Goal: Task Accomplishment & Management: Use online tool/utility

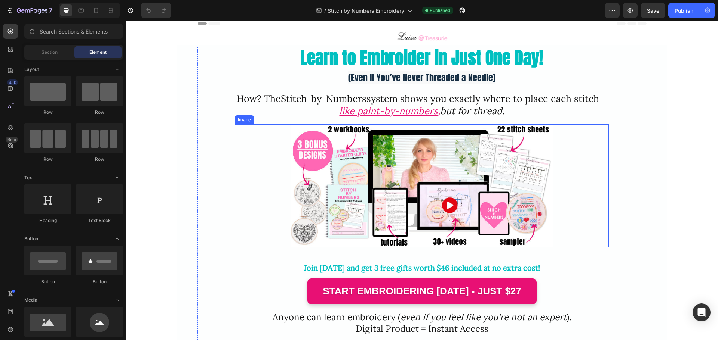
scroll to position [37, 0]
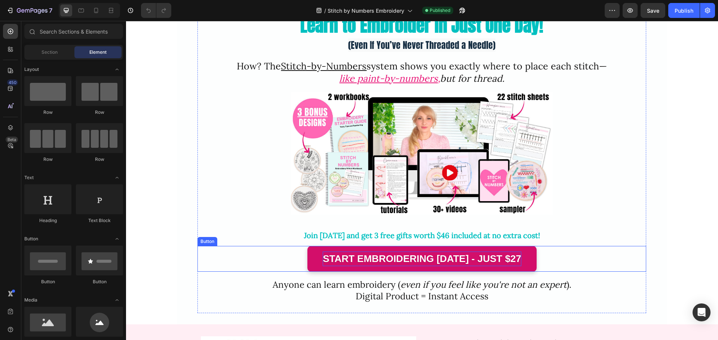
click at [431, 262] on p "start embroidering [DATE] - just $27" at bounding box center [422, 259] width 198 height 15
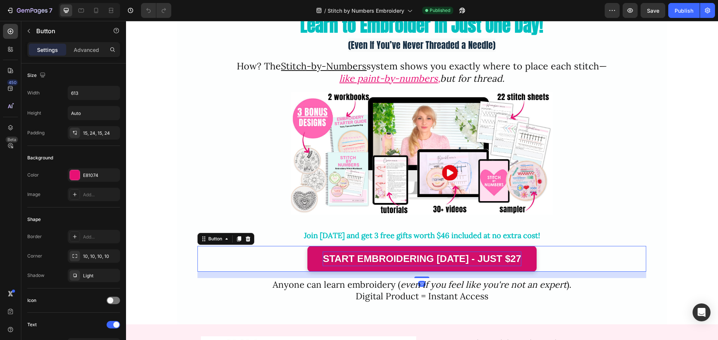
scroll to position [0, 0]
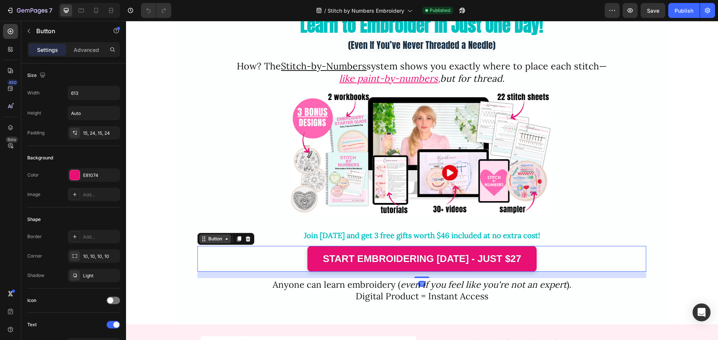
click at [210, 240] on div "Button" at bounding box center [215, 239] width 17 height 7
drag, startPoint x: 29, startPoint y: 33, endPoint x: 34, endPoint y: 36, distance: 5.8
click at [31, 33] on icon "button" at bounding box center [29, 31] width 6 height 6
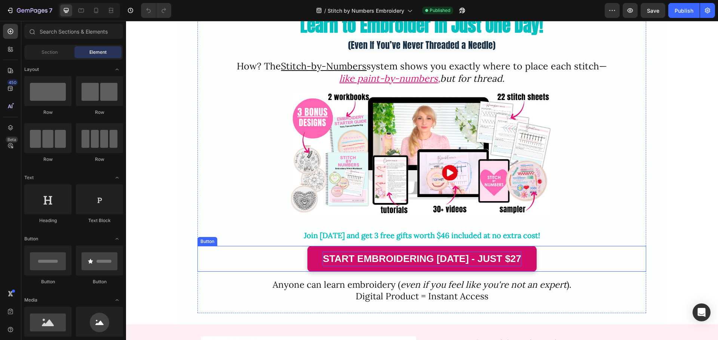
click at [345, 253] on p "start embroidering [DATE] - just $27" at bounding box center [422, 259] width 198 height 15
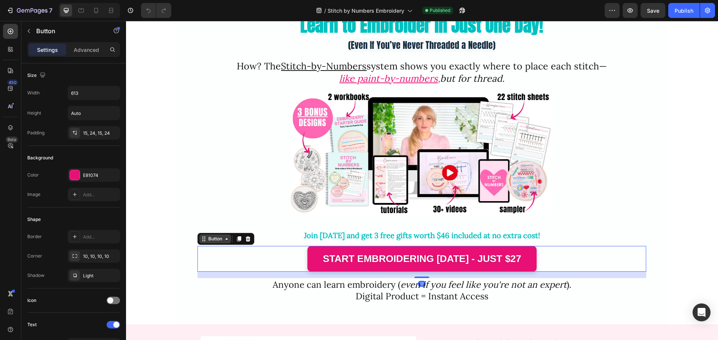
click at [211, 240] on div "Button" at bounding box center [215, 239] width 17 height 7
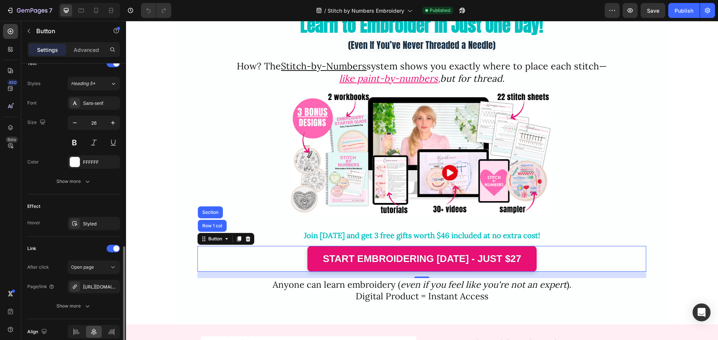
scroll to position [296, 0]
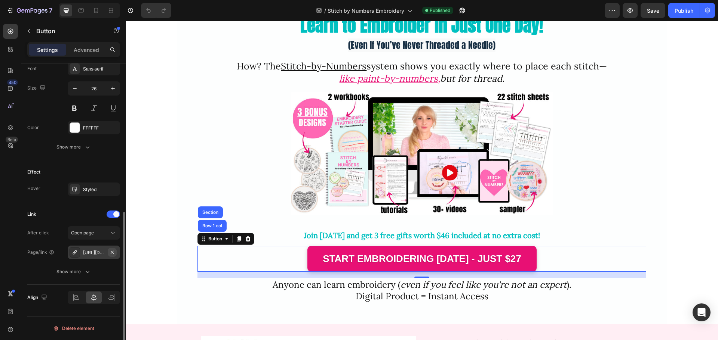
click at [111, 253] on icon "button" at bounding box center [112, 253] width 6 height 6
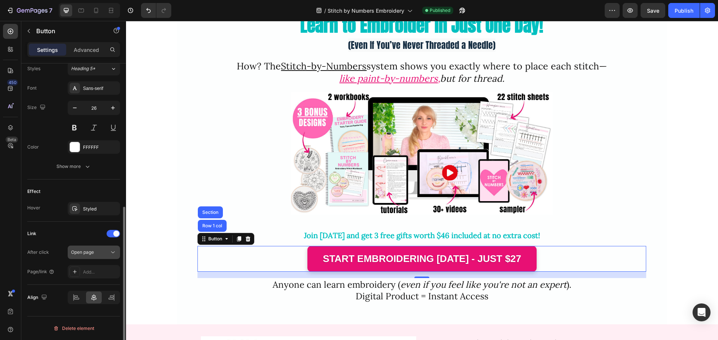
click at [97, 250] on div "Open page" at bounding box center [90, 252] width 38 height 7
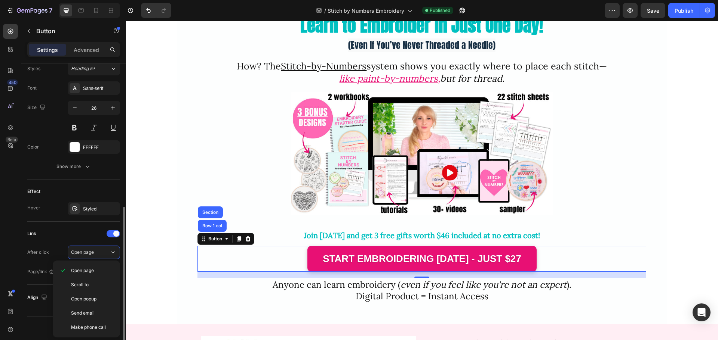
click at [68, 236] on div "Link" at bounding box center [73, 234] width 93 height 12
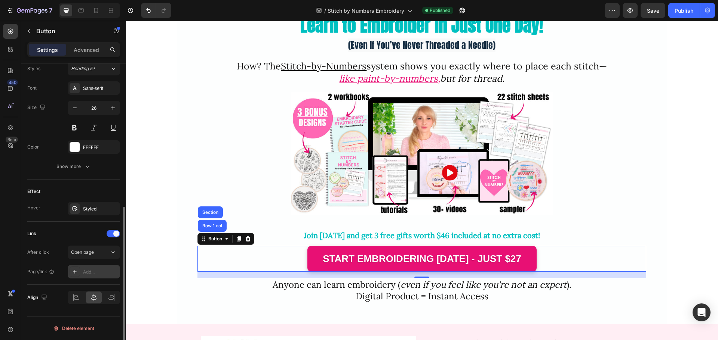
click at [95, 273] on div "Add..." at bounding box center [100, 272] width 35 height 7
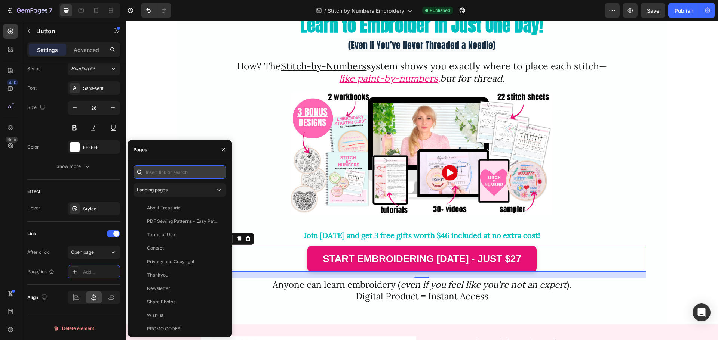
click at [154, 171] on input "text" at bounding box center [179, 172] width 93 height 13
paste input "[URL][DOMAIN_NAME]"
type input "[URL][DOMAIN_NAME]"
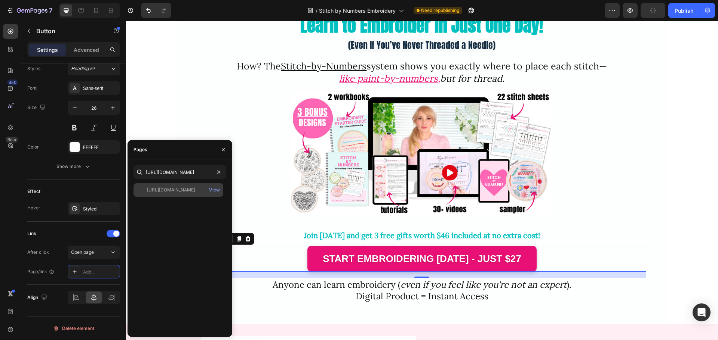
scroll to position [0, 0]
click at [185, 189] on div "[URL][DOMAIN_NAME]" at bounding box center [171, 190] width 48 height 7
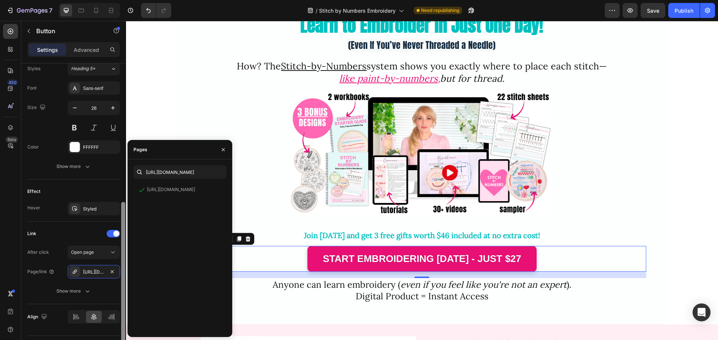
click at [121, 287] on div at bounding box center [123, 276] width 4 height 149
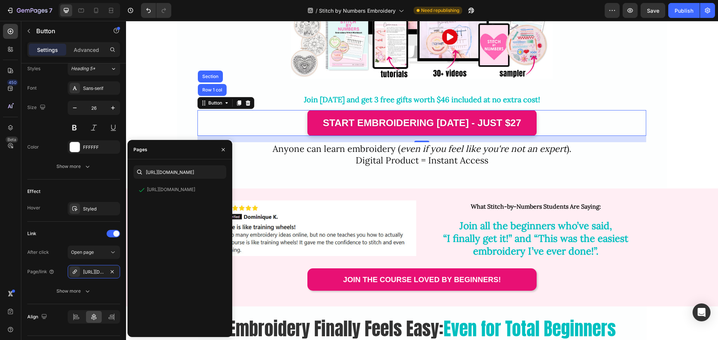
scroll to position [187, 0]
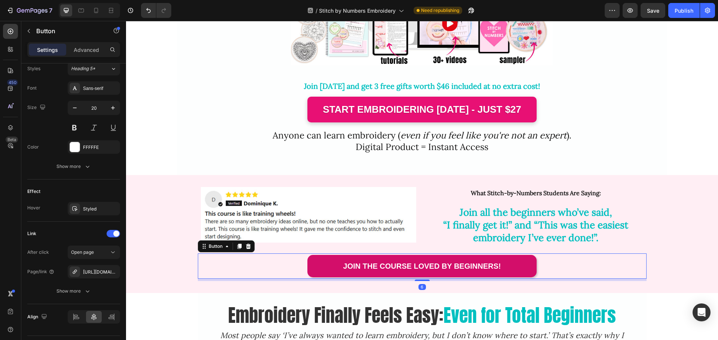
click at [316, 258] on link "Join the course loved by beginners!" at bounding box center [421, 266] width 229 height 22
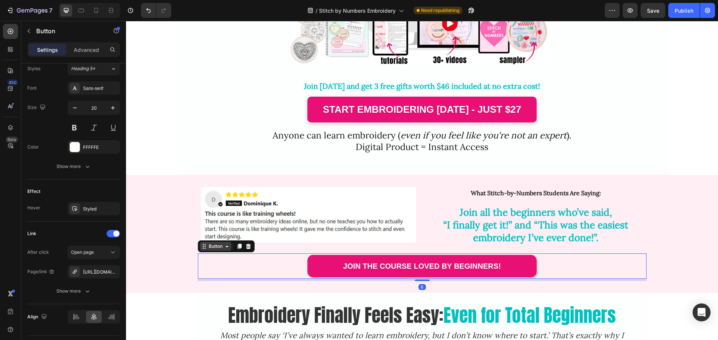
click at [215, 246] on div "Button" at bounding box center [215, 246] width 17 height 7
click at [111, 271] on icon "button" at bounding box center [112, 272] width 6 height 6
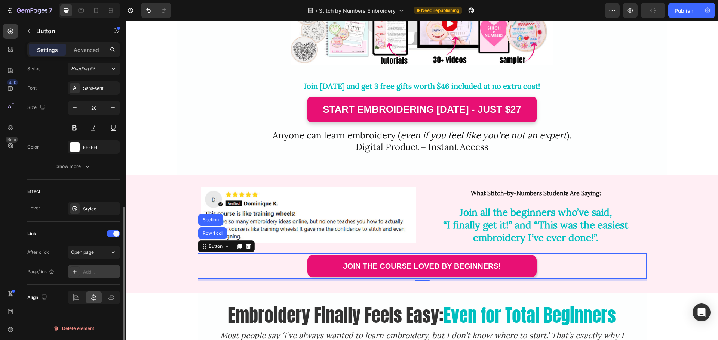
click at [101, 272] on div "Add..." at bounding box center [100, 272] width 35 height 7
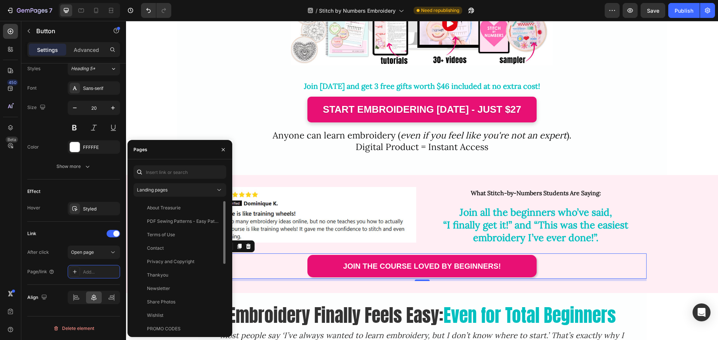
scroll to position [139, 0]
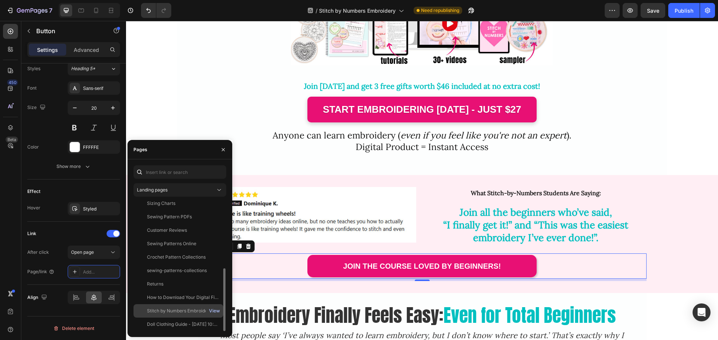
click at [210, 309] on div "View" at bounding box center [214, 311] width 11 height 7
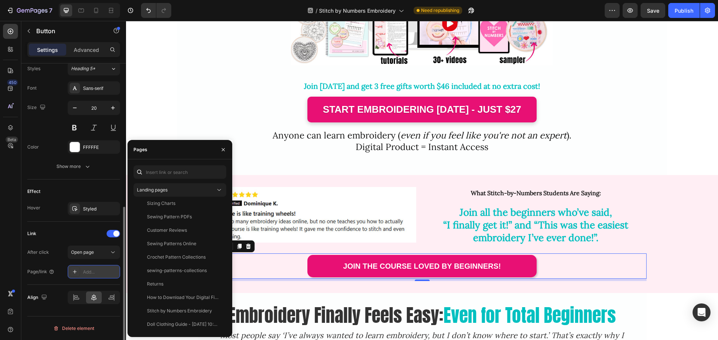
click at [90, 272] on div "Add..." at bounding box center [100, 272] width 35 height 7
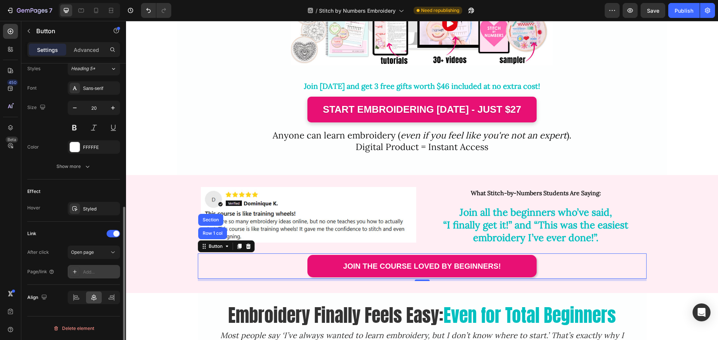
click at [76, 272] on icon at bounding box center [75, 272] width 6 height 6
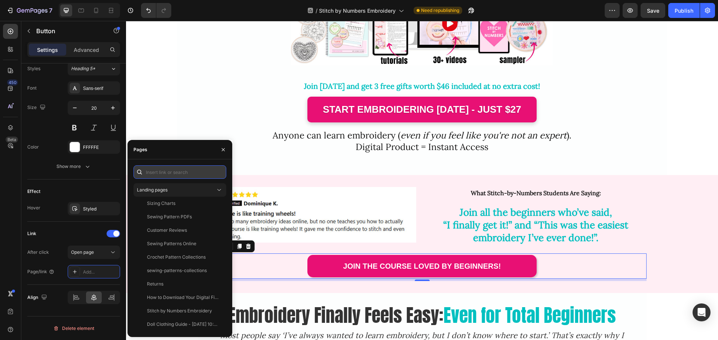
paste input "[URL][DOMAIN_NAME]"
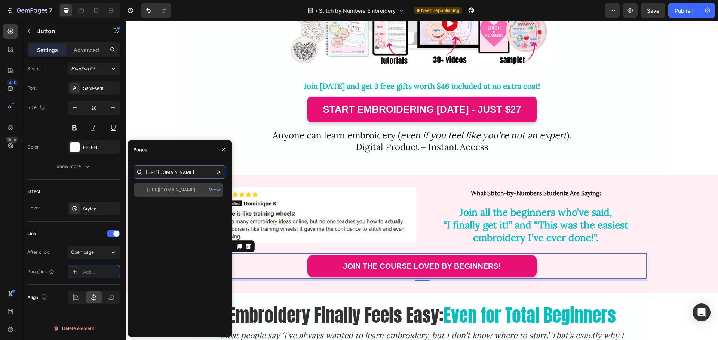
type input "[URL][DOMAIN_NAME]"
click at [182, 190] on div "[URL][DOMAIN_NAME]" at bounding box center [171, 190] width 48 height 7
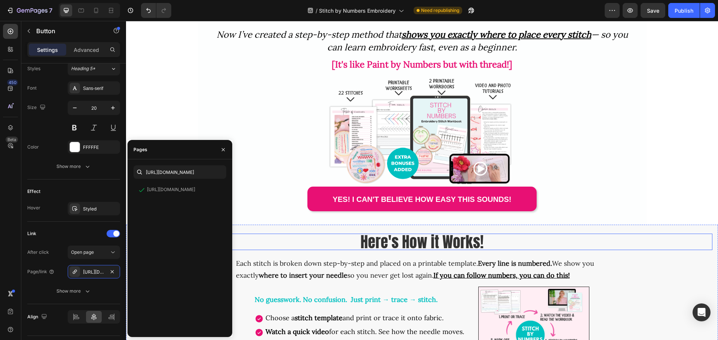
scroll to position [523, 0]
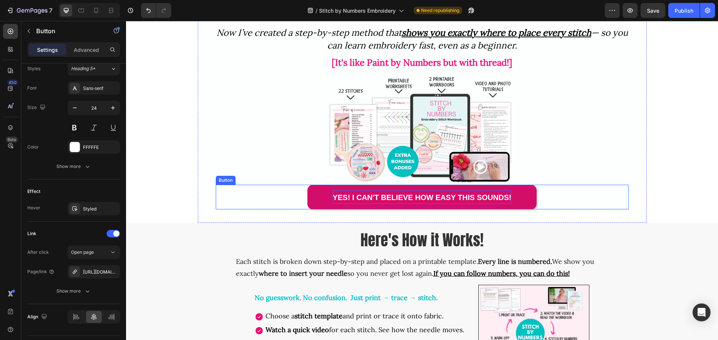
click at [336, 200] on strong "YES! I can't believe how easy this sounds!" at bounding box center [422, 198] width 179 height 8
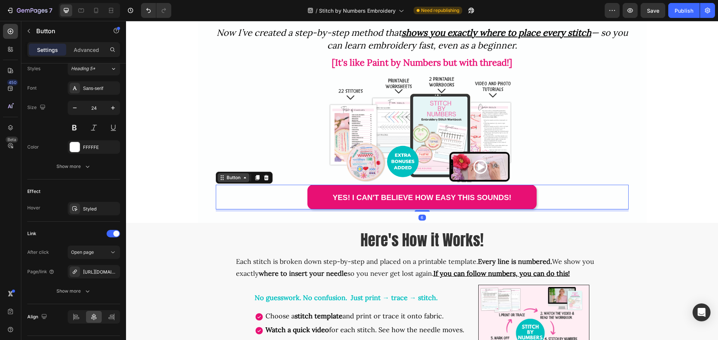
click at [234, 179] on div "Button" at bounding box center [233, 178] width 17 height 7
click at [113, 271] on icon "button" at bounding box center [112, 272] width 6 height 6
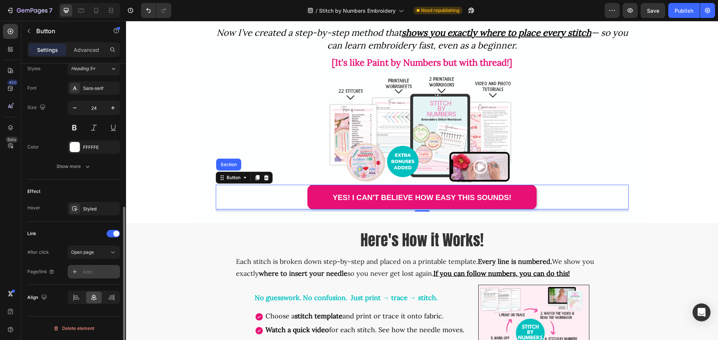
click at [97, 273] on div "Add..." at bounding box center [100, 272] width 35 height 7
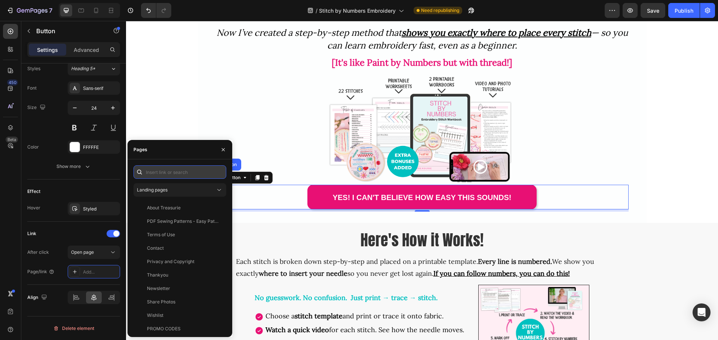
click at [172, 174] on input "text" at bounding box center [179, 172] width 93 height 13
paste input "[URL][DOMAIN_NAME]"
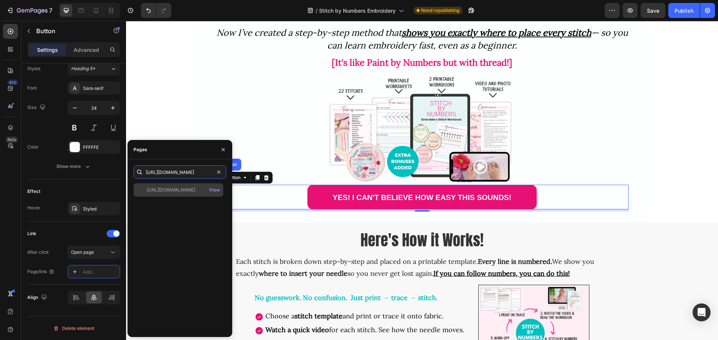
type input "[URL][DOMAIN_NAME]"
click at [177, 191] on div "[URL][DOMAIN_NAME]" at bounding box center [171, 190] width 48 height 7
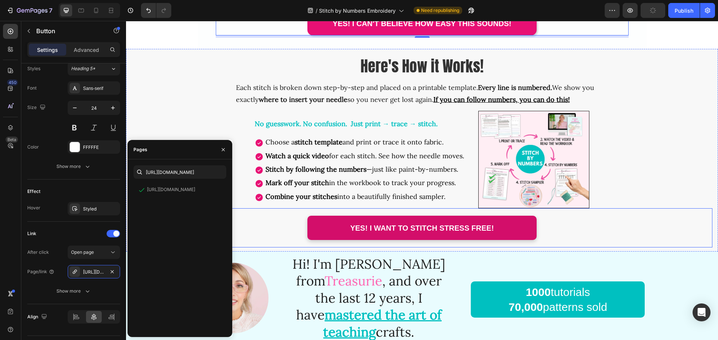
scroll to position [710, 0]
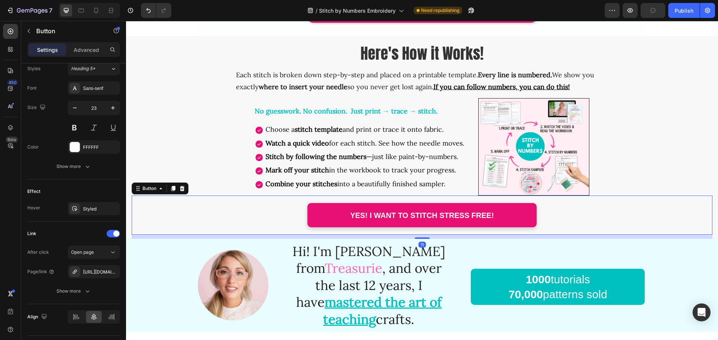
click at [273, 209] on div "Yes! I Want to stitch stress free! Button 11" at bounding box center [422, 215] width 580 height 39
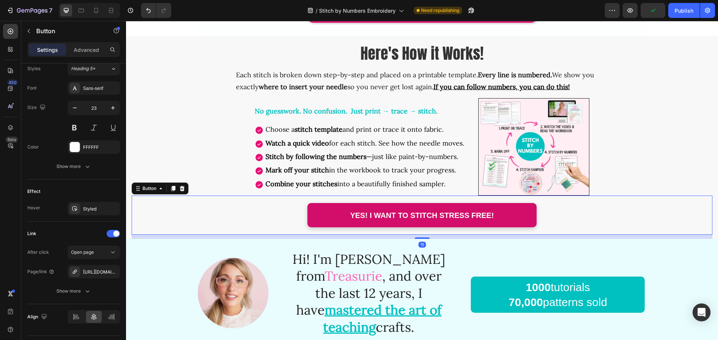
click at [316, 210] on link "Yes! I Want to stitch stress free!" at bounding box center [421, 215] width 229 height 24
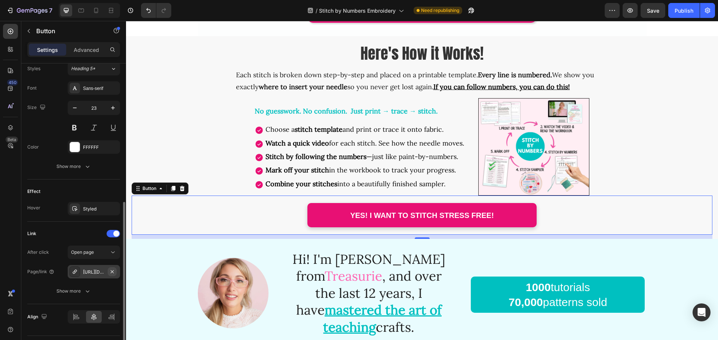
click at [109, 271] on button "button" at bounding box center [112, 272] width 9 height 9
click at [96, 275] on div "Add..." at bounding box center [100, 272] width 35 height 7
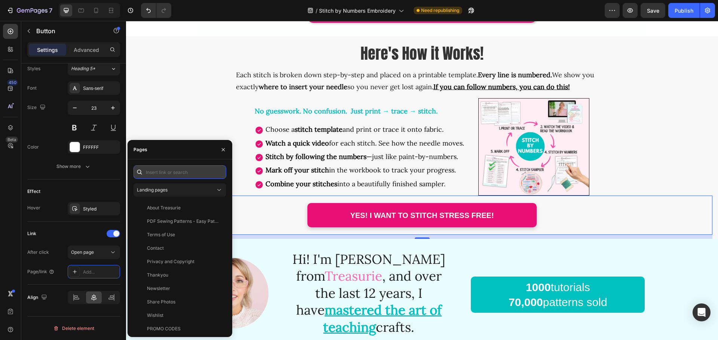
click at [161, 171] on input "text" at bounding box center [179, 172] width 93 height 13
paste input "[URL][DOMAIN_NAME]"
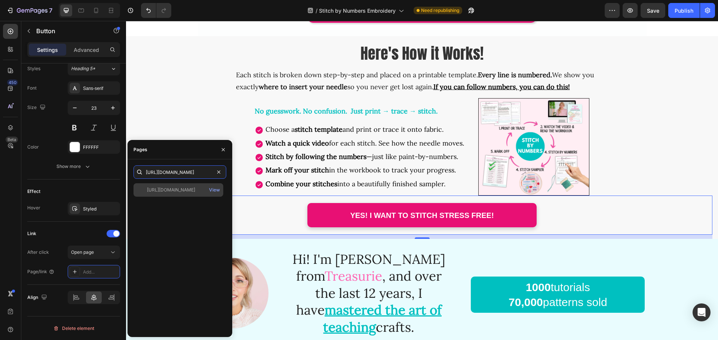
type input "[URL][DOMAIN_NAME]"
click at [167, 188] on div "[URL][DOMAIN_NAME]" at bounding box center [171, 190] width 48 height 7
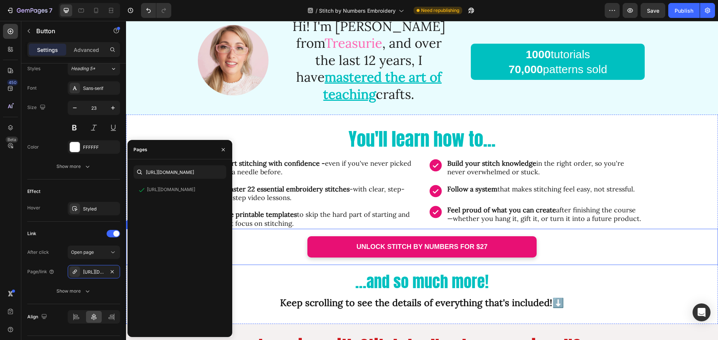
scroll to position [972, 0]
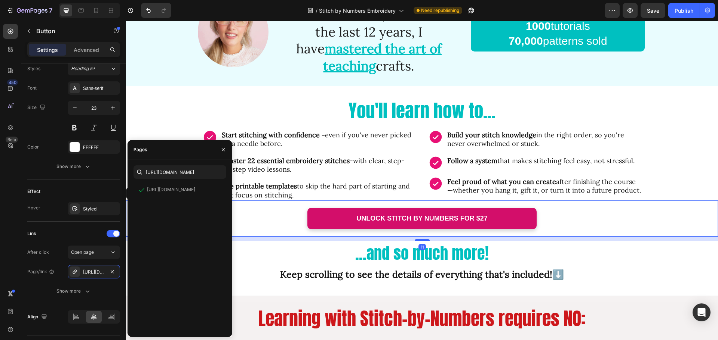
click at [313, 208] on link "UNLOCK STITCH BY NUMBERS FOR $27" at bounding box center [421, 218] width 229 height 21
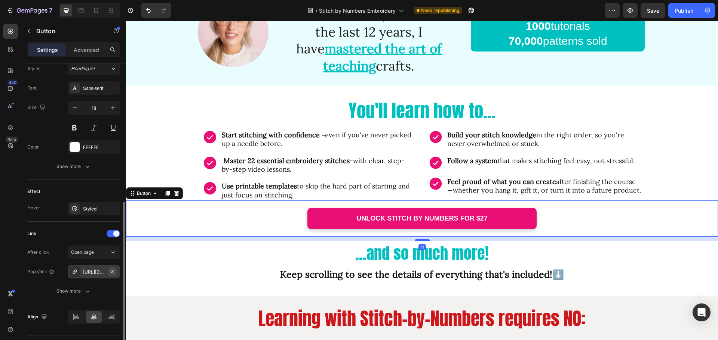
click at [111, 271] on icon "button" at bounding box center [112, 272] width 6 height 6
click at [99, 272] on div "Add..." at bounding box center [100, 272] width 35 height 7
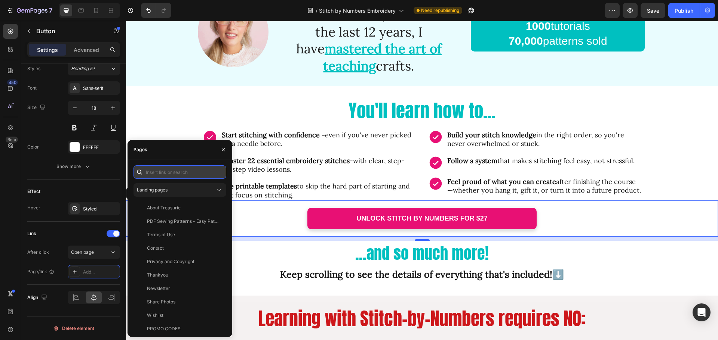
click at [173, 170] on input "text" at bounding box center [179, 172] width 93 height 13
paste input "[URL][DOMAIN_NAME]"
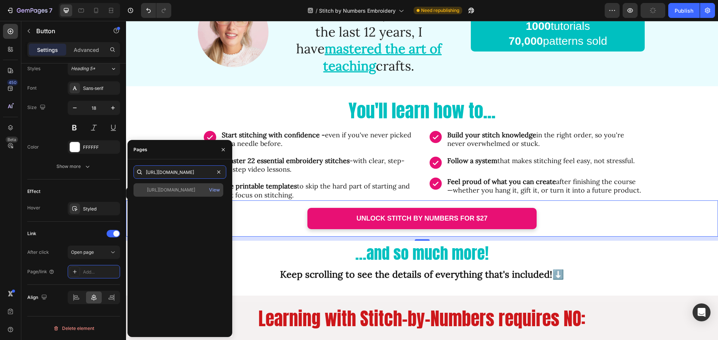
type input "[URL][DOMAIN_NAME]"
click at [176, 191] on div "[URL][DOMAIN_NAME]" at bounding box center [171, 190] width 48 height 7
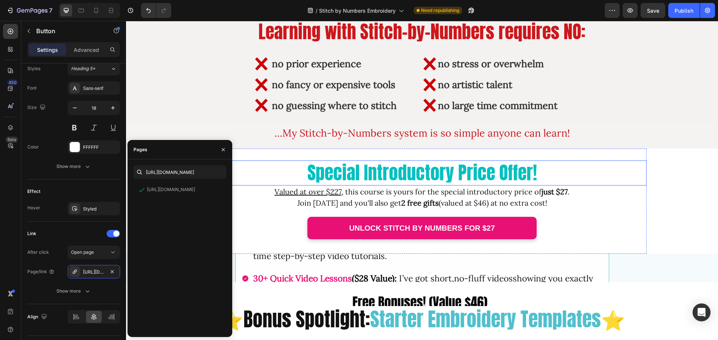
scroll to position [1308, 0]
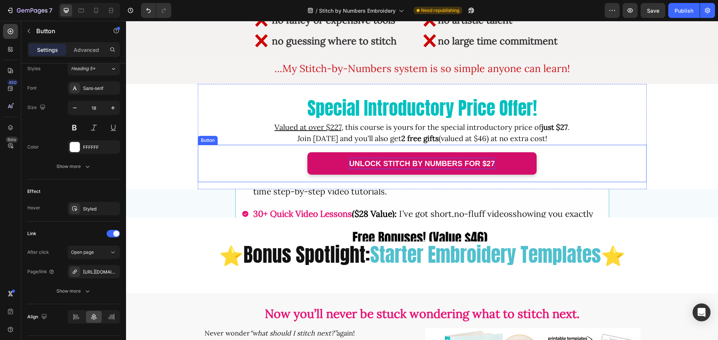
click at [352, 166] on strong "UNLOCK STITCH BY NUMBERS FOR $27" at bounding box center [422, 164] width 146 height 8
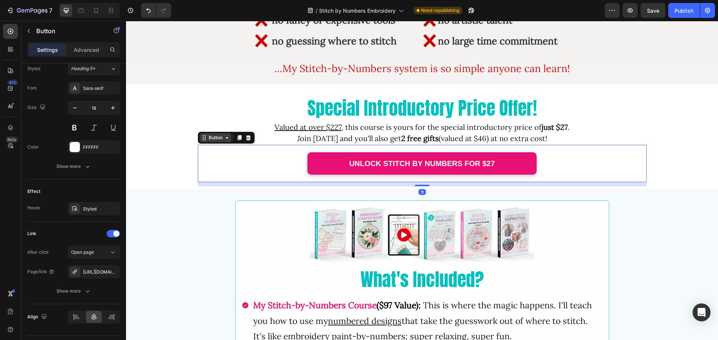
click at [206, 141] on div "Button" at bounding box center [216, 137] width 32 height 9
click at [92, 273] on div "[URL][DOMAIN_NAME]" at bounding box center [94, 272] width 22 height 7
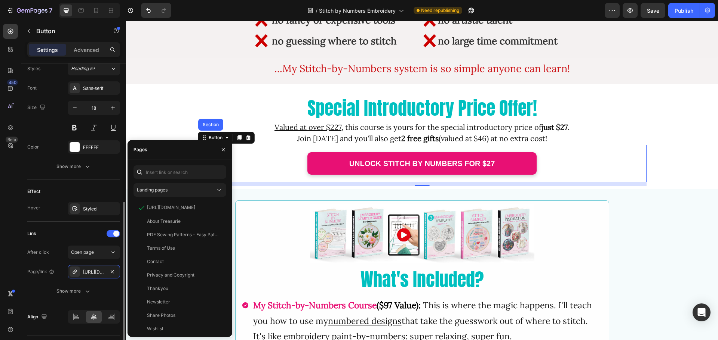
drag, startPoint x: 114, startPoint y: 274, endPoint x: 116, endPoint y: 263, distance: 10.8
click at [114, 274] on icon "button" at bounding box center [112, 272] width 6 height 6
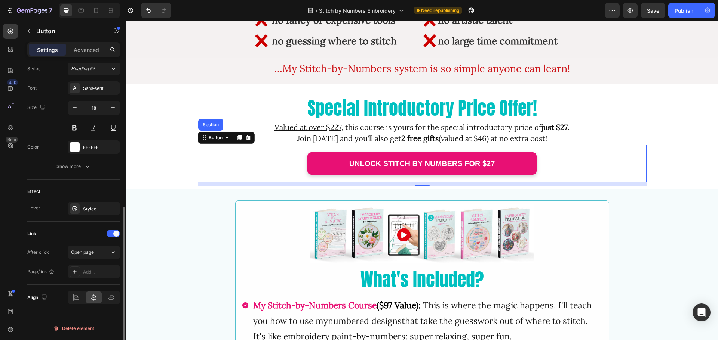
drag, startPoint x: 87, startPoint y: 273, endPoint x: 109, endPoint y: 262, distance: 24.4
click at [87, 273] on div "Add..." at bounding box center [100, 272] width 35 height 7
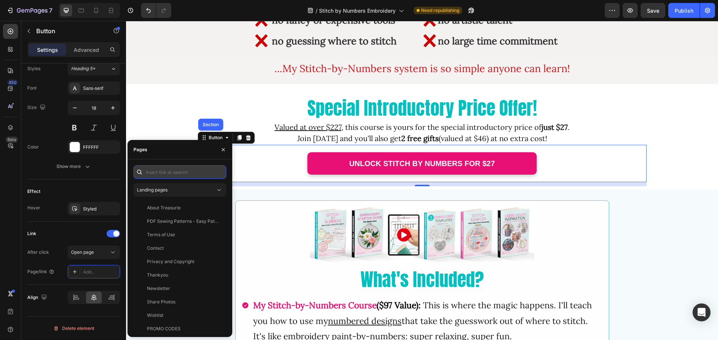
click at [172, 172] on input "text" at bounding box center [179, 172] width 93 height 13
paste input "[URL][DOMAIN_NAME]"
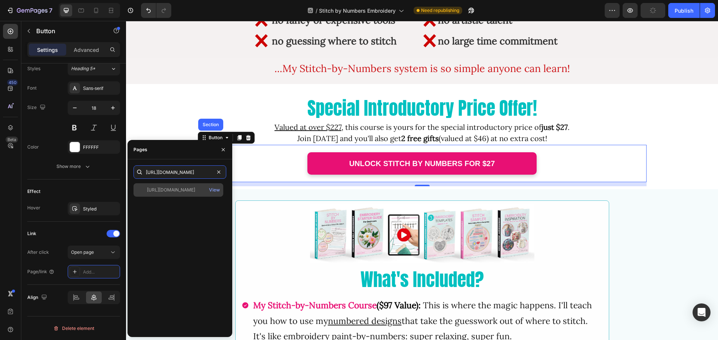
type input "[URL][DOMAIN_NAME]"
click at [179, 190] on div "[URL][DOMAIN_NAME]" at bounding box center [171, 190] width 48 height 7
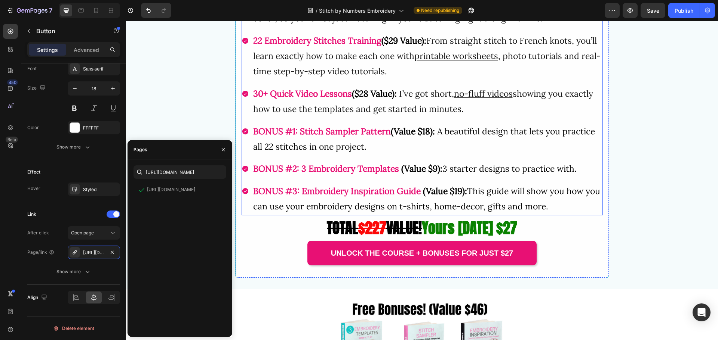
scroll to position [1719, 0]
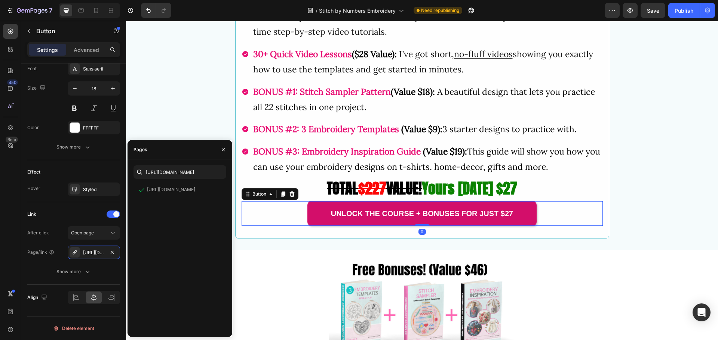
click at [322, 221] on link "Unlock the course + bonuses for just $27" at bounding box center [421, 213] width 229 height 25
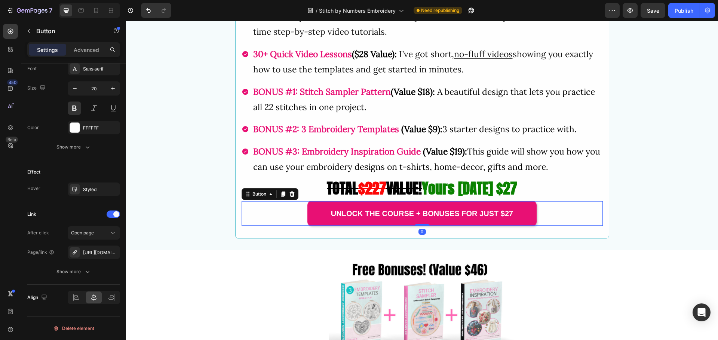
drag, startPoint x: 258, startPoint y: 199, endPoint x: 250, endPoint y: 207, distance: 11.9
click at [258, 200] on div "Button" at bounding box center [269, 194] width 57 height 12
click at [107, 255] on div "[URL][DOMAIN_NAME]" at bounding box center [94, 252] width 52 height 13
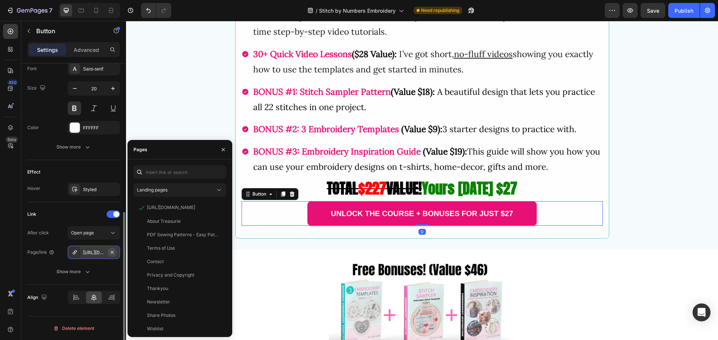
click at [113, 252] on icon "button" at bounding box center [112, 252] width 3 height 3
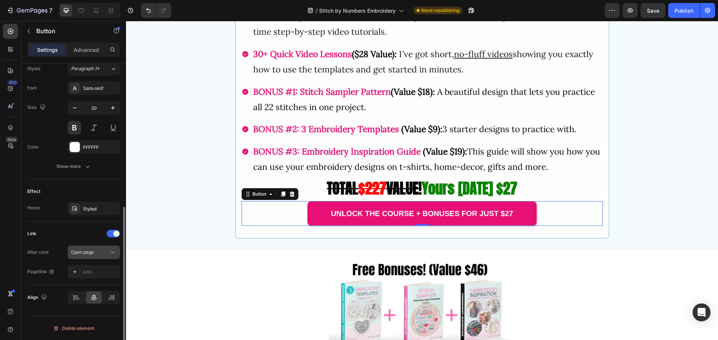
click at [96, 252] on div "Open page" at bounding box center [90, 252] width 38 height 7
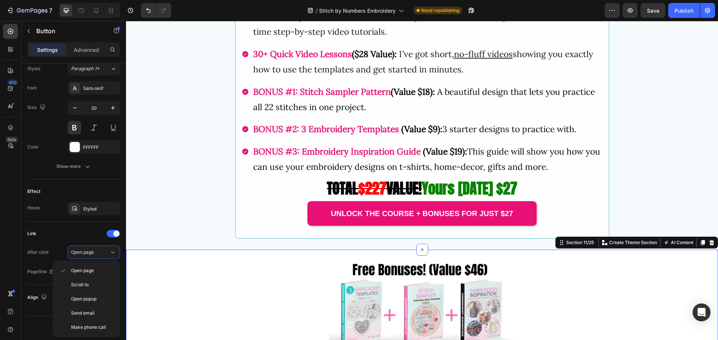
drag, startPoint x: 146, startPoint y: 251, endPoint x: 210, endPoint y: 283, distance: 71.7
click at [146, 251] on div "Image Section 11/25 You can create reusable sections Create Theme Section AI Co…" at bounding box center [422, 306] width 592 height 112
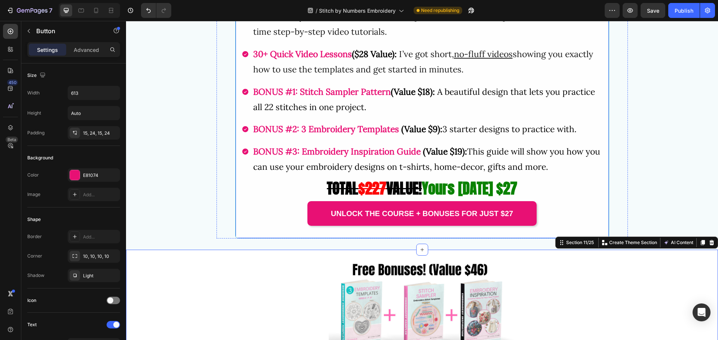
click at [291, 225] on div "Unlock the course + bonuses for just $27 Button" at bounding box center [421, 213] width 361 height 25
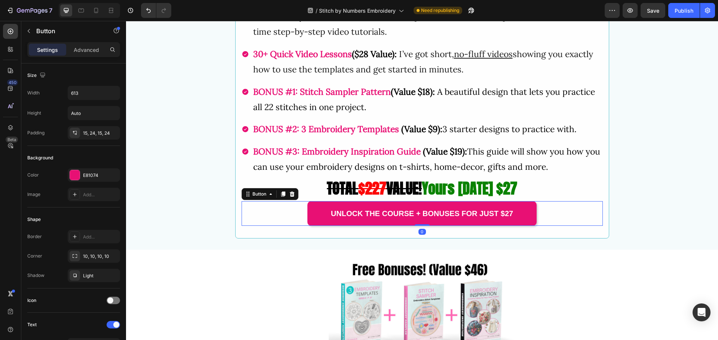
click at [307, 220] on button "Unlock the course + bonuses for just $27" at bounding box center [421, 213] width 229 height 25
click at [253, 197] on div "Button" at bounding box center [259, 194] width 17 height 7
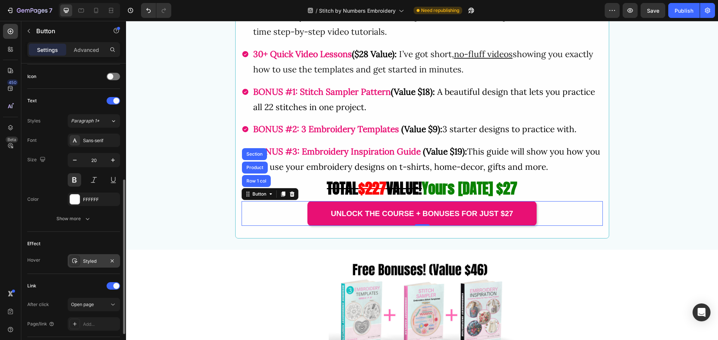
scroll to position [277, 0]
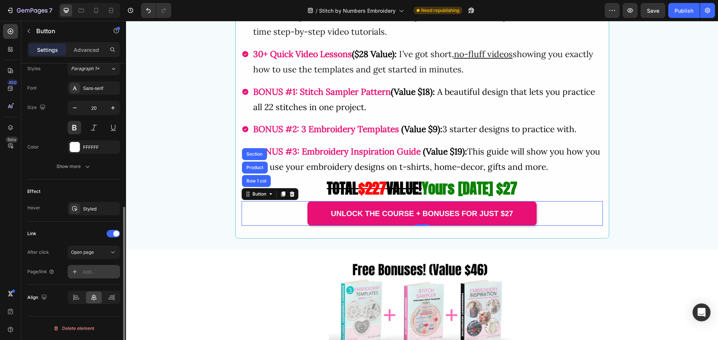
click at [88, 270] on div "Add..." at bounding box center [100, 272] width 35 height 7
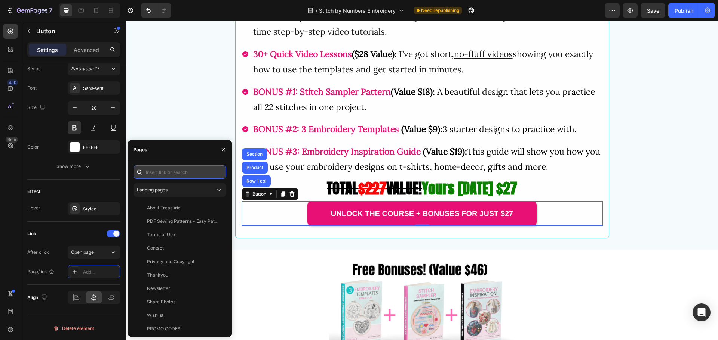
click at [164, 176] on input "text" at bounding box center [179, 172] width 93 height 13
paste input "[URL][DOMAIN_NAME]"
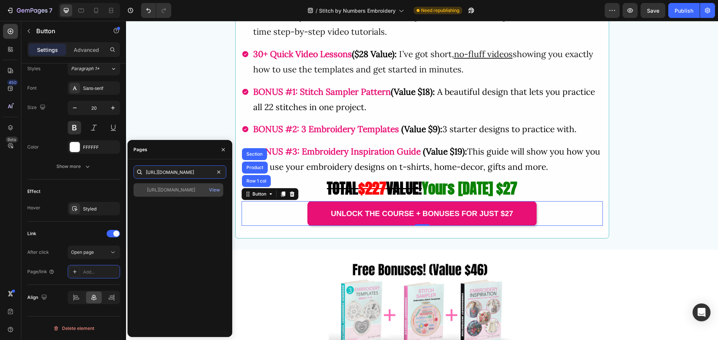
type input "[URL][DOMAIN_NAME]"
click at [195, 191] on div "[URL][DOMAIN_NAME]" at bounding box center [171, 190] width 48 height 7
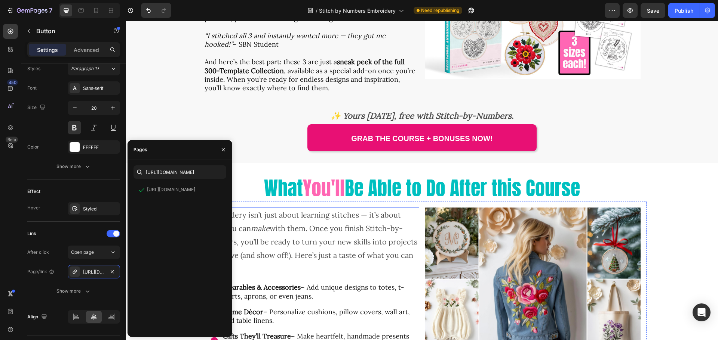
scroll to position [2168, 0]
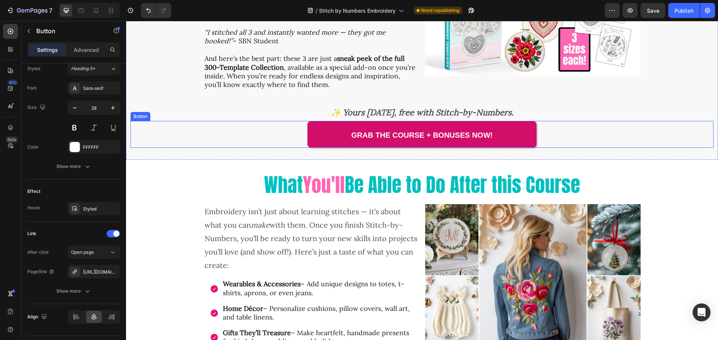
click at [318, 133] on link "Grab the Course + Bonuses Now!" at bounding box center [421, 134] width 229 height 27
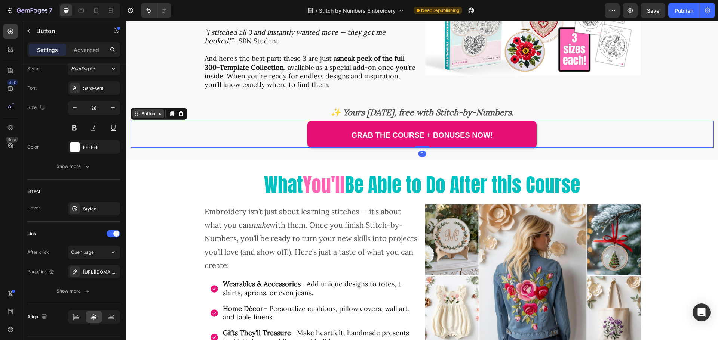
click at [153, 116] on div "Button" at bounding box center [148, 114] width 17 height 7
click at [111, 270] on icon "button" at bounding box center [112, 272] width 6 height 6
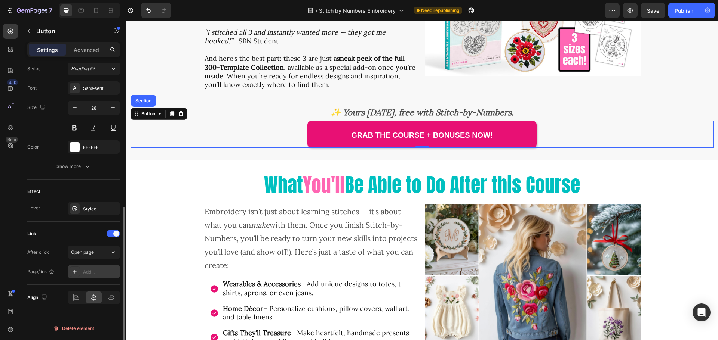
click at [94, 274] on div "Add..." at bounding box center [100, 272] width 35 height 7
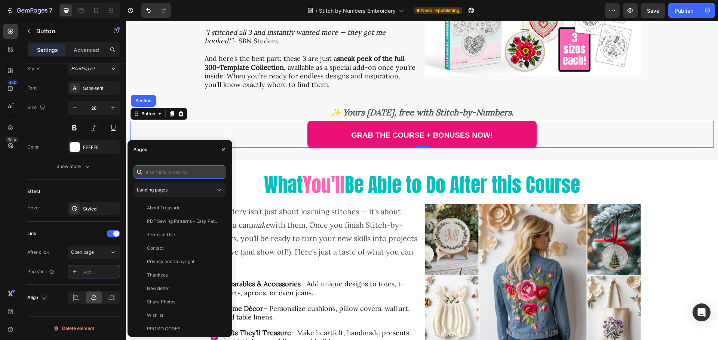
click at [173, 171] on input "text" at bounding box center [179, 172] width 93 height 13
paste input "[URL][DOMAIN_NAME]"
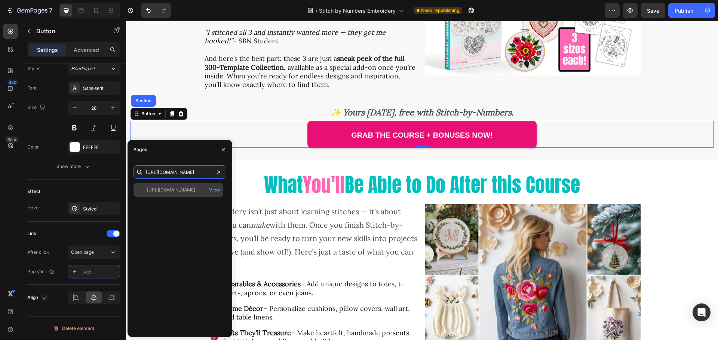
type input "[URL][DOMAIN_NAME]"
click at [187, 193] on div "[URL][DOMAIN_NAME]" at bounding box center [171, 190] width 48 height 7
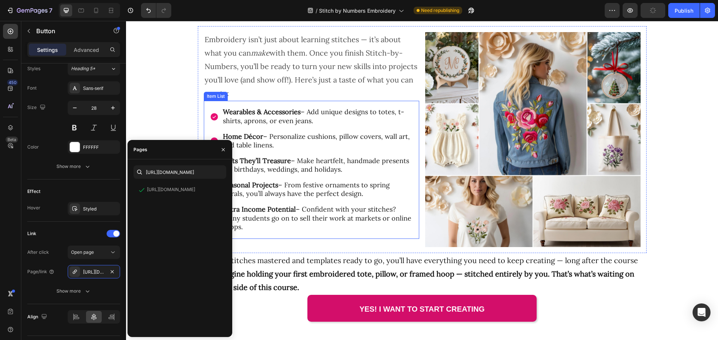
scroll to position [2429, 0]
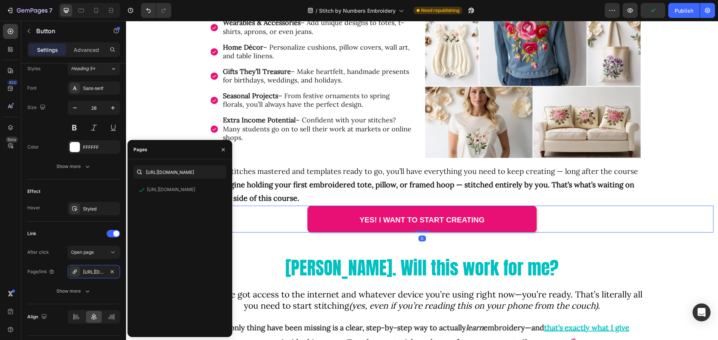
click at [298, 224] on div "YES! I WANT TO START CREATING Button 0" at bounding box center [421, 219] width 583 height 27
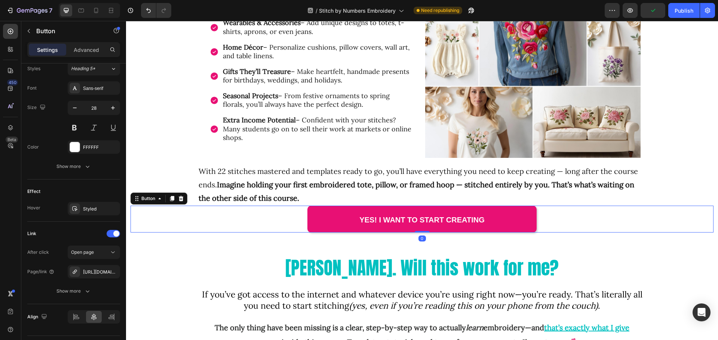
drag, startPoint x: 151, startPoint y: 202, endPoint x: 152, endPoint y: 213, distance: 10.9
click at [152, 202] on div "Button" at bounding box center [148, 198] width 17 height 7
click at [110, 273] on icon "button" at bounding box center [112, 272] width 6 height 6
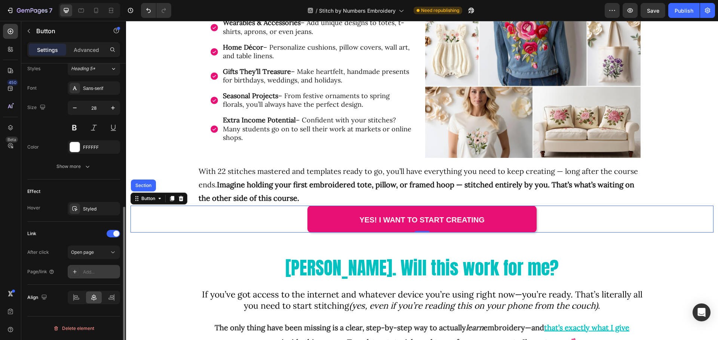
click at [97, 270] on div "Add..." at bounding box center [100, 272] width 35 height 7
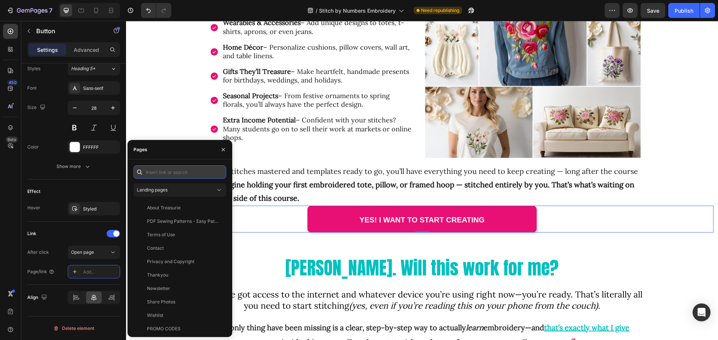
click at [163, 172] on input "text" at bounding box center [179, 172] width 93 height 13
paste input "[URL][DOMAIN_NAME]"
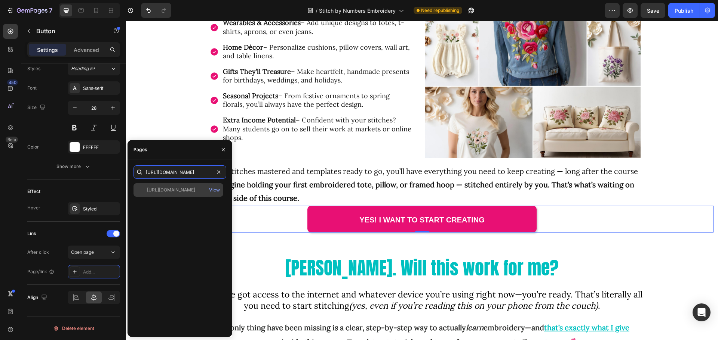
type input "[URL][DOMAIN_NAME]"
click at [195, 191] on div "[URL][DOMAIN_NAME]" at bounding box center [171, 190] width 48 height 7
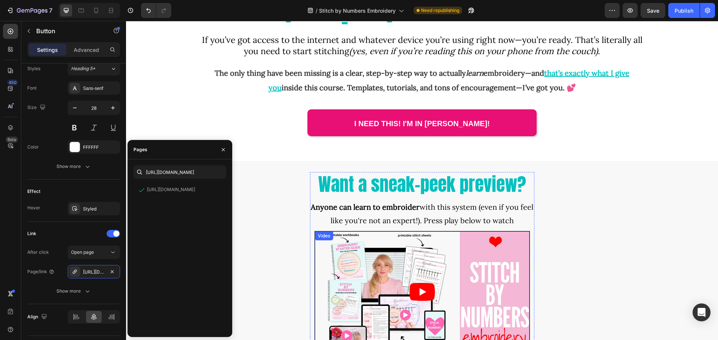
scroll to position [2691, 0]
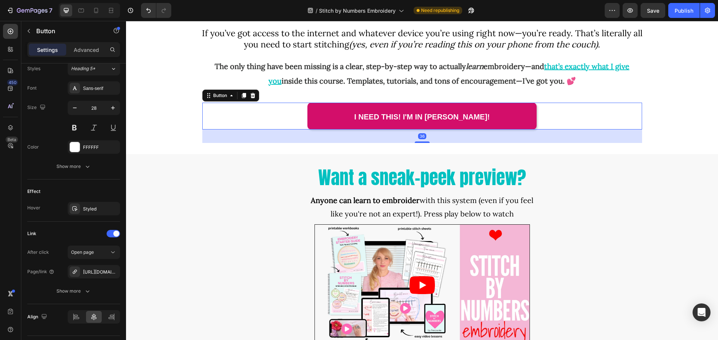
click at [312, 118] on link "I Need this! I'm in [PERSON_NAME]!" at bounding box center [421, 116] width 229 height 27
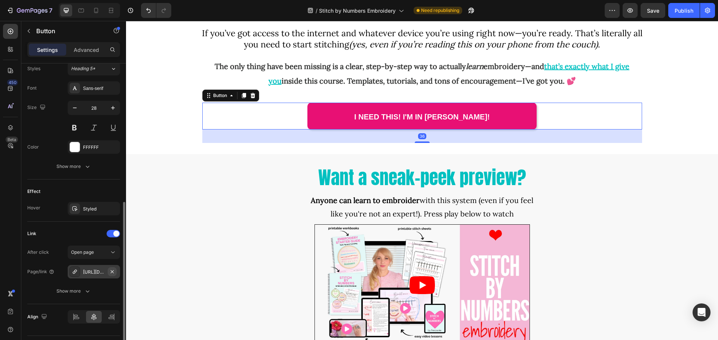
click at [112, 273] on icon "button" at bounding box center [112, 272] width 6 height 6
click at [97, 272] on div "Add..." at bounding box center [100, 272] width 35 height 7
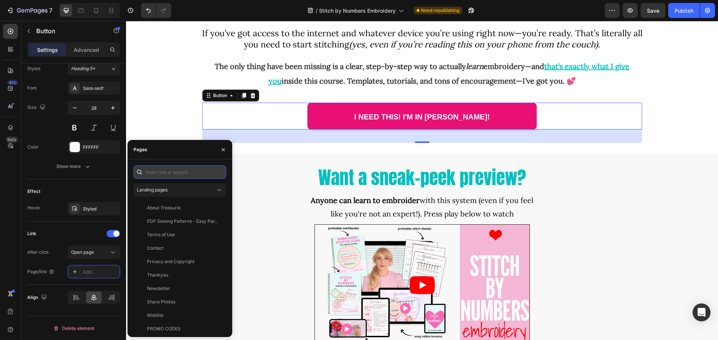
click at [167, 174] on input "text" at bounding box center [179, 172] width 93 height 13
paste input "[URL][DOMAIN_NAME]"
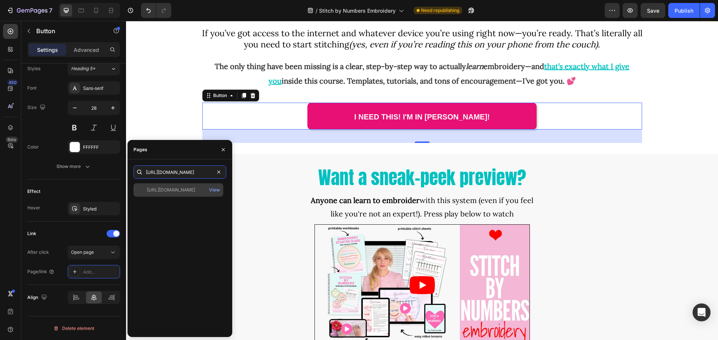
type input "[URL][DOMAIN_NAME]"
click at [194, 192] on div "[URL][DOMAIN_NAME]" at bounding box center [171, 190] width 48 height 7
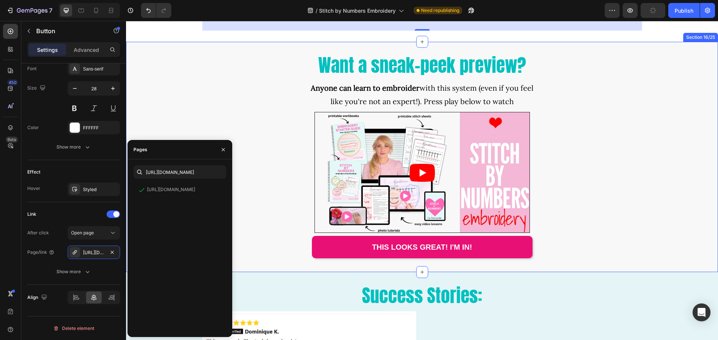
scroll to position [2915, 0]
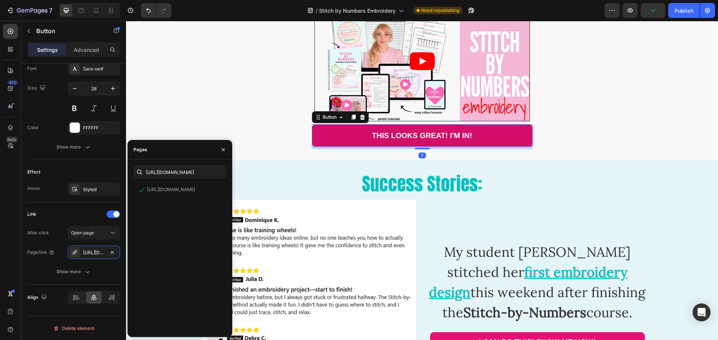
click at [321, 131] on link "THIS LOOKS GREAT! I'M IN!" at bounding box center [422, 135] width 220 height 22
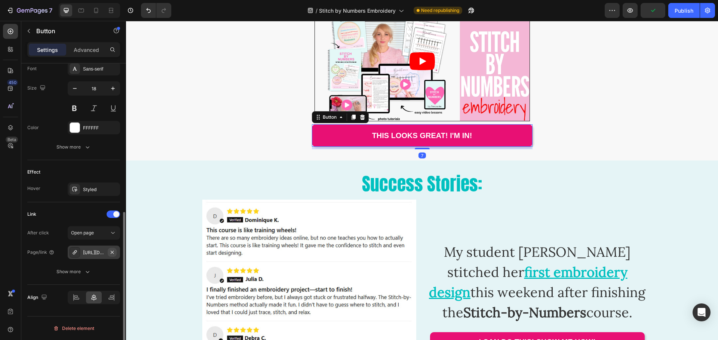
click at [109, 252] on icon "button" at bounding box center [112, 253] width 6 height 6
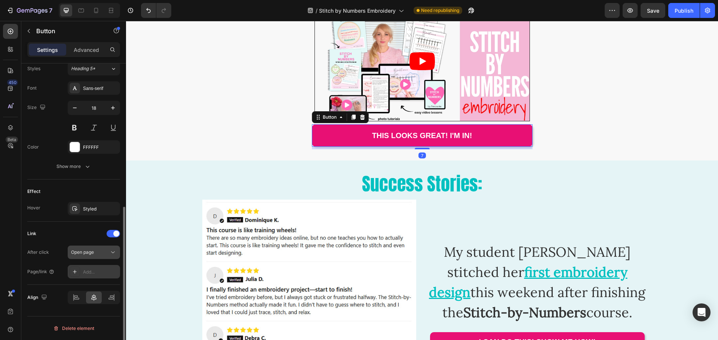
scroll to position [277, 0]
click at [93, 271] on div "Add..." at bounding box center [100, 272] width 35 height 7
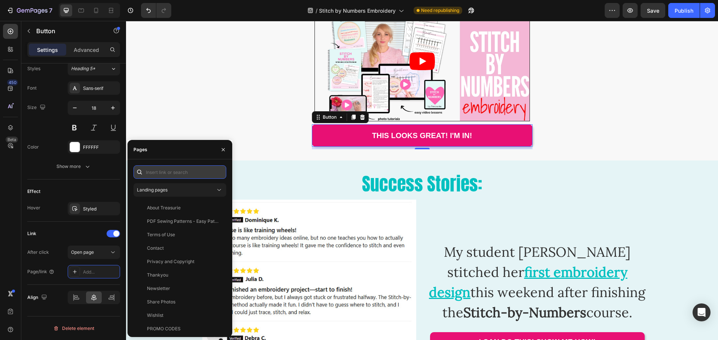
click at [157, 173] on input "text" at bounding box center [179, 172] width 93 height 13
paste input "[URL][DOMAIN_NAME]"
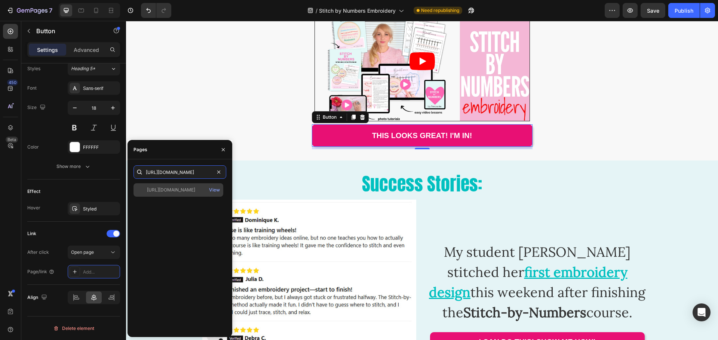
type input "[URL][DOMAIN_NAME]"
click at [174, 193] on div "[URL][DOMAIN_NAME]" at bounding box center [171, 190] width 48 height 7
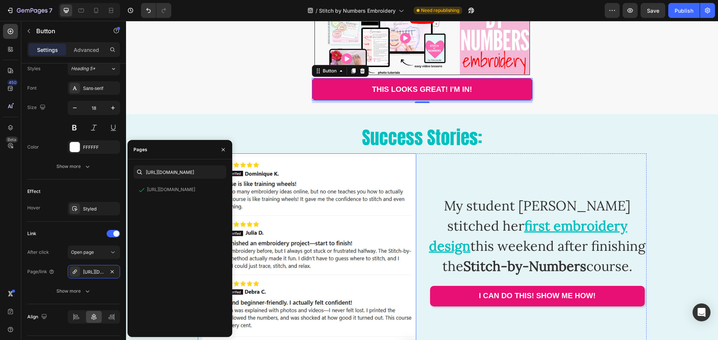
scroll to position [3027, 0]
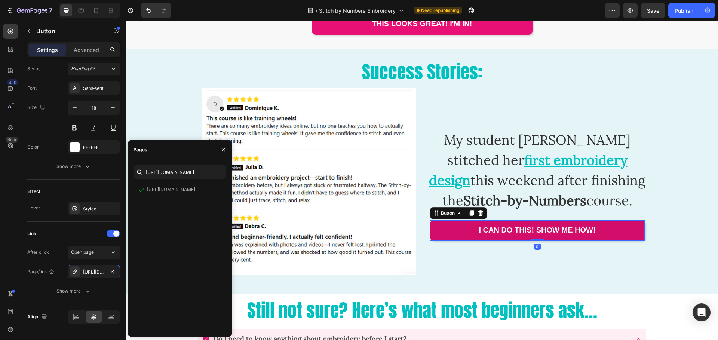
click at [439, 232] on link "I Can Do This! Show Me How!" at bounding box center [537, 230] width 215 height 20
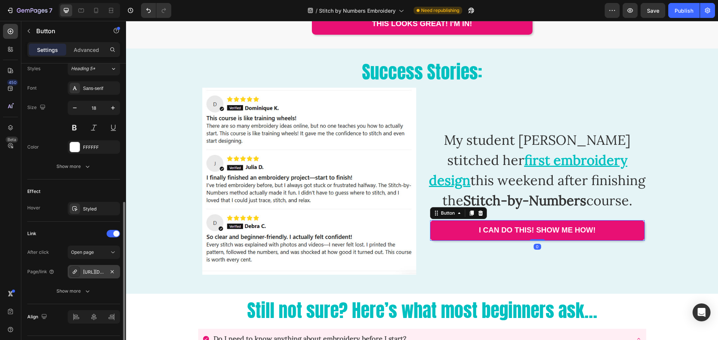
click at [105, 270] on div "[URL][DOMAIN_NAME]" at bounding box center [94, 271] width 52 height 13
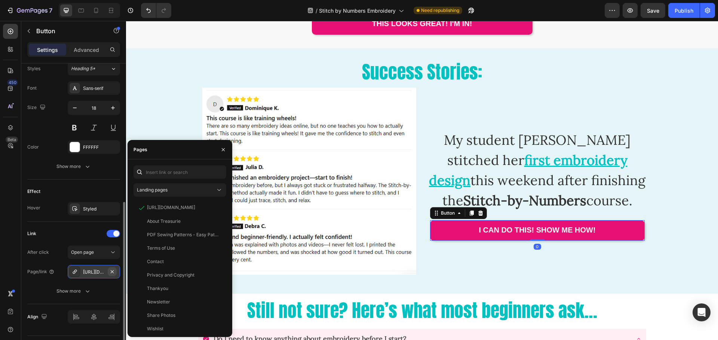
click at [111, 271] on icon "button" at bounding box center [112, 272] width 6 height 6
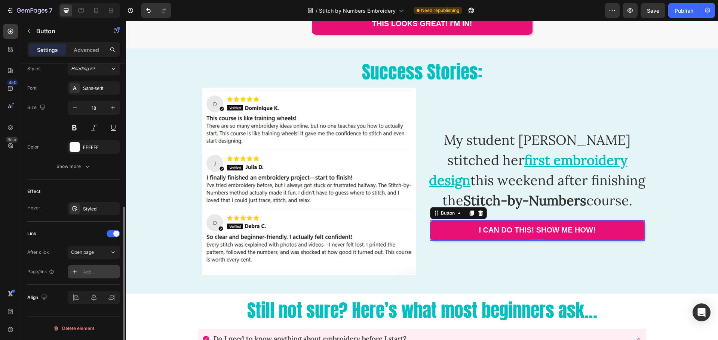
click at [97, 276] on div "Add..." at bounding box center [94, 271] width 52 height 13
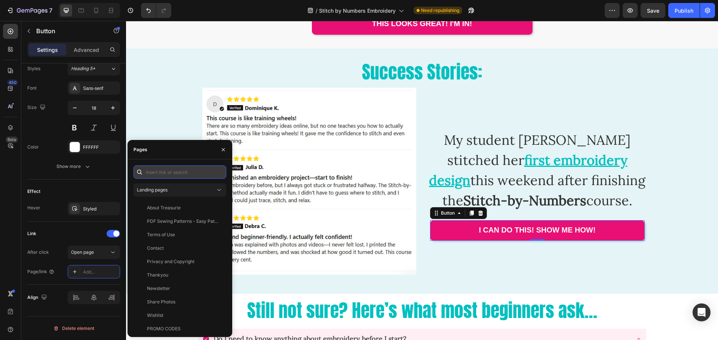
click at [162, 175] on input "text" at bounding box center [179, 172] width 93 height 13
paste input "[URL][DOMAIN_NAME]"
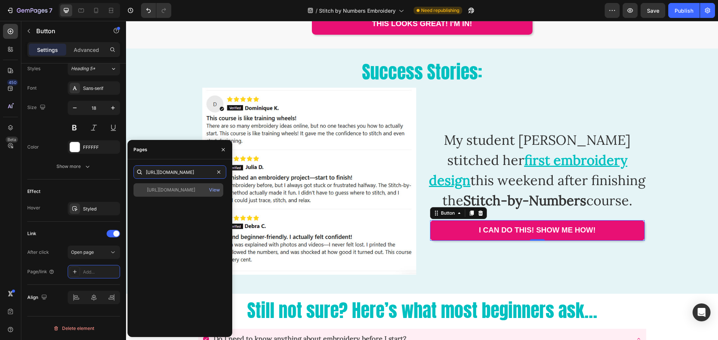
type input "[URL][DOMAIN_NAME]"
click at [190, 191] on div "[URL][DOMAIN_NAME]" at bounding box center [171, 190] width 48 height 7
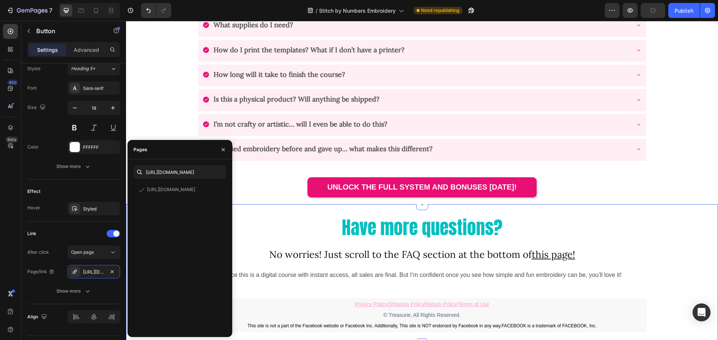
scroll to position [3401, 0]
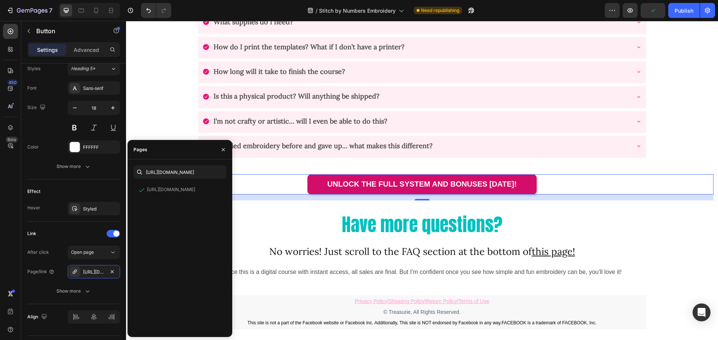
click at [321, 188] on link "UNLOCK THE FULL SYSTEM and bonuses [DATE]!" at bounding box center [421, 185] width 229 height 20
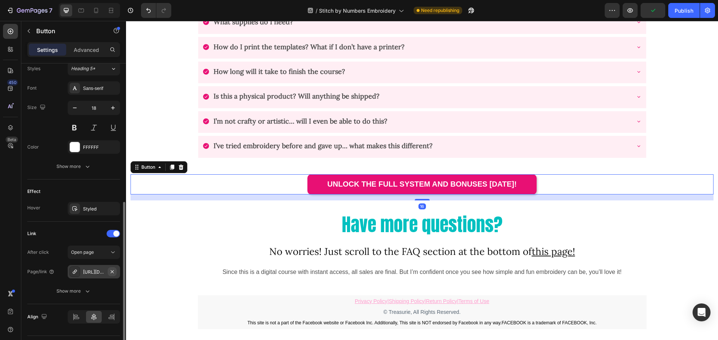
click at [114, 272] on icon "button" at bounding box center [112, 272] width 6 height 6
click at [94, 275] on div "Add..." at bounding box center [100, 272] width 35 height 7
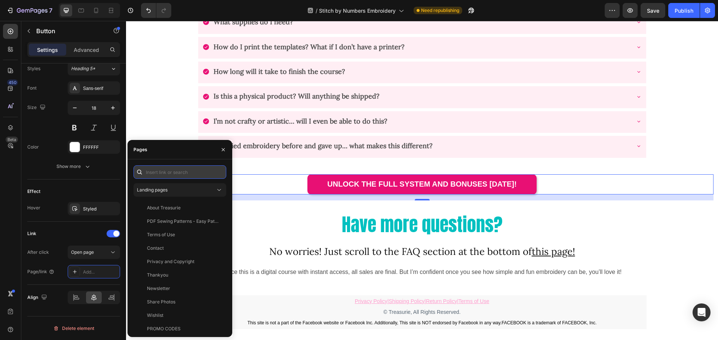
click at [158, 174] on input "text" at bounding box center [179, 172] width 93 height 13
paste input "[URL][DOMAIN_NAME]"
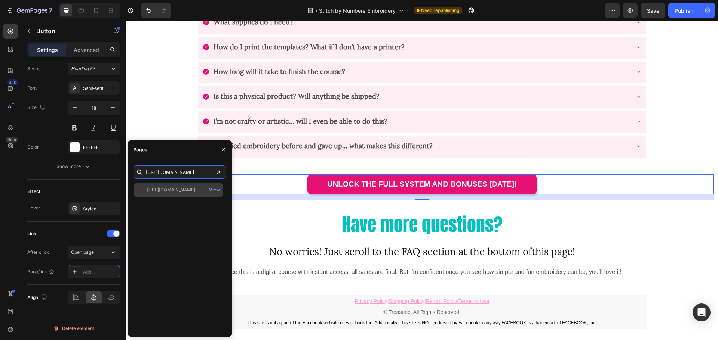
type input "[URL][DOMAIN_NAME]"
click at [185, 191] on div "[URL][DOMAIN_NAME]" at bounding box center [171, 190] width 48 height 7
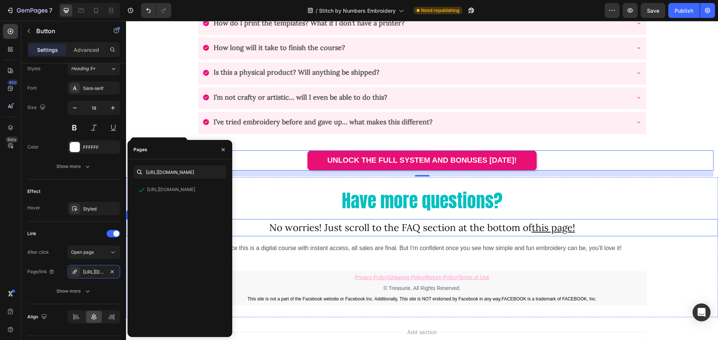
scroll to position [3492, 0]
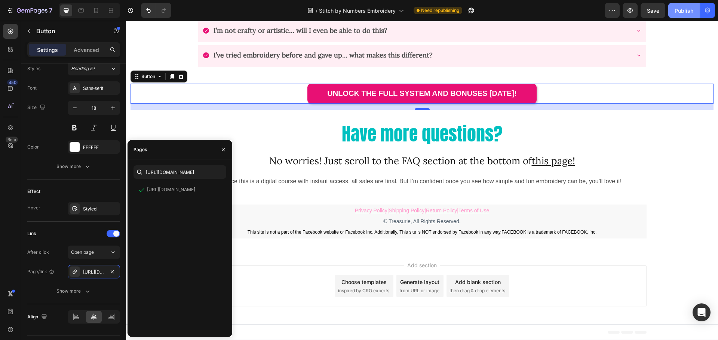
click at [680, 11] on div "Publish" at bounding box center [683, 11] width 19 height 8
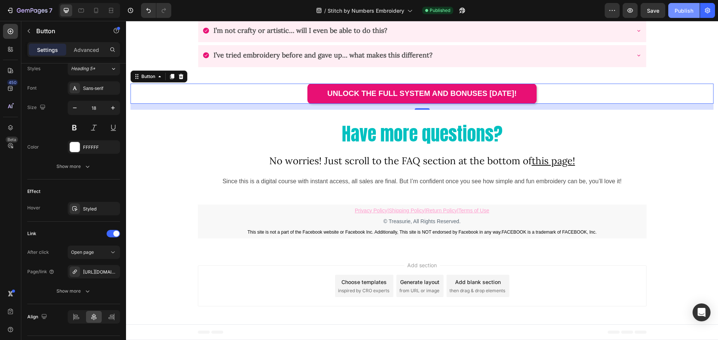
click at [679, 9] on div "Publish" at bounding box center [683, 11] width 19 height 8
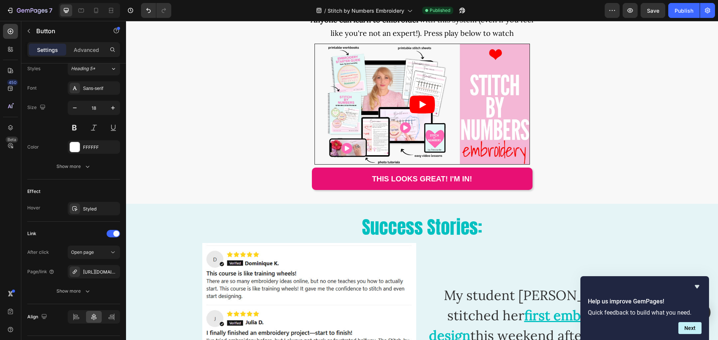
scroll to position [2819, 0]
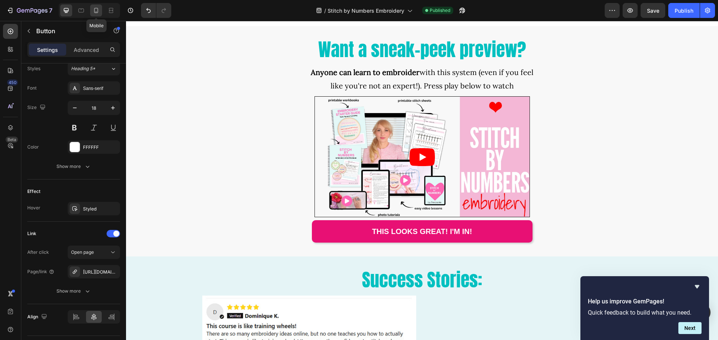
click at [97, 11] on icon at bounding box center [95, 10] width 7 height 7
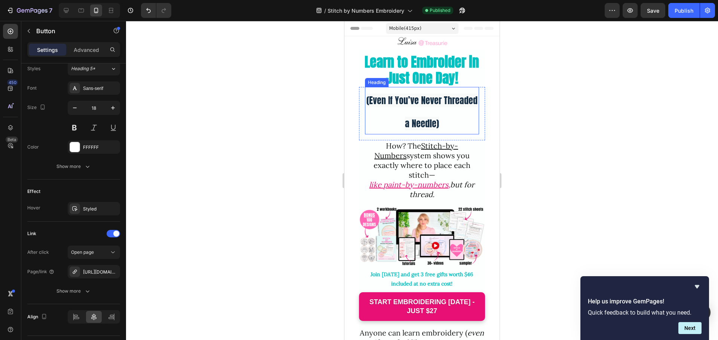
click at [429, 110] on h2 "(Even If You’ve Never Threaded a Needle)" at bounding box center [422, 110] width 114 height 47
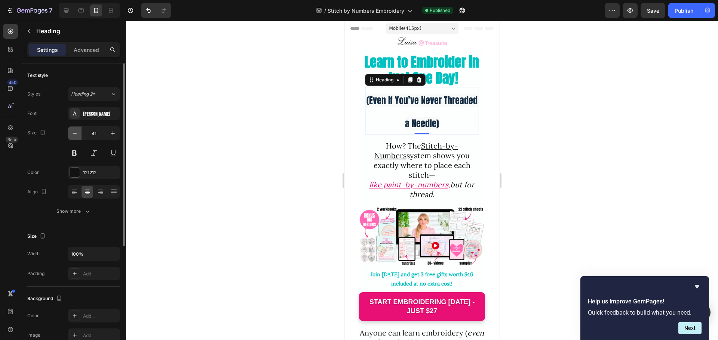
click at [75, 132] on icon "button" at bounding box center [74, 133] width 7 height 7
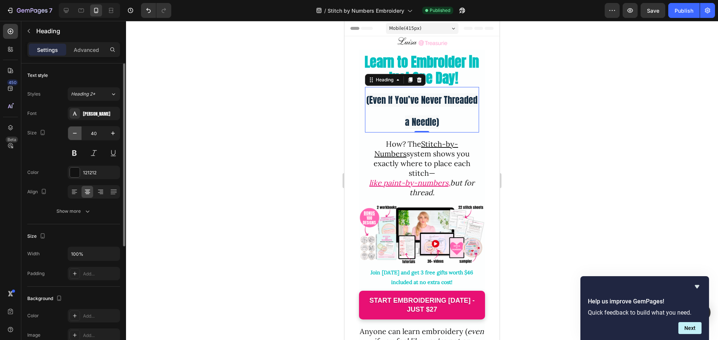
click at [75, 132] on icon "button" at bounding box center [74, 133] width 7 height 7
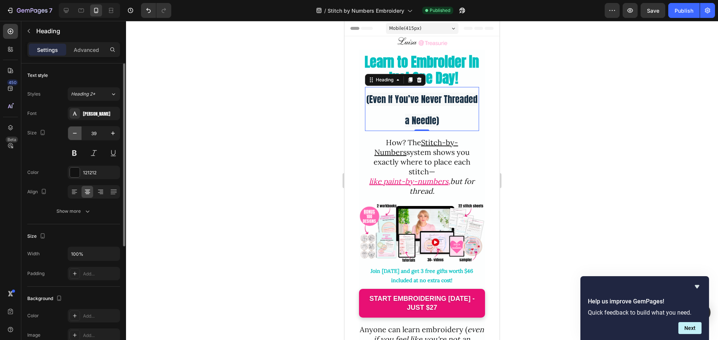
click at [75, 132] on icon "button" at bounding box center [74, 133] width 7 height 7
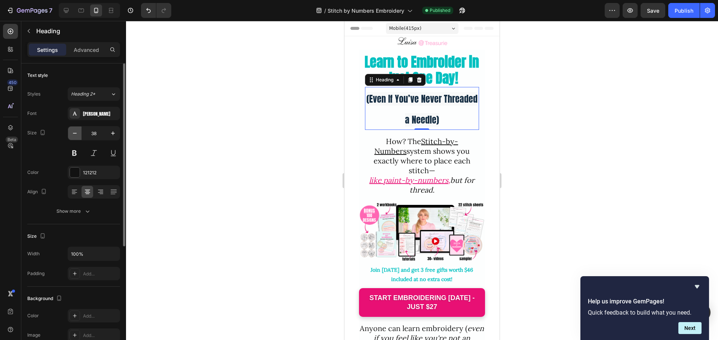
click at [75, 132] on icon "button" at bounding box center [74, 133] width 7 height 7
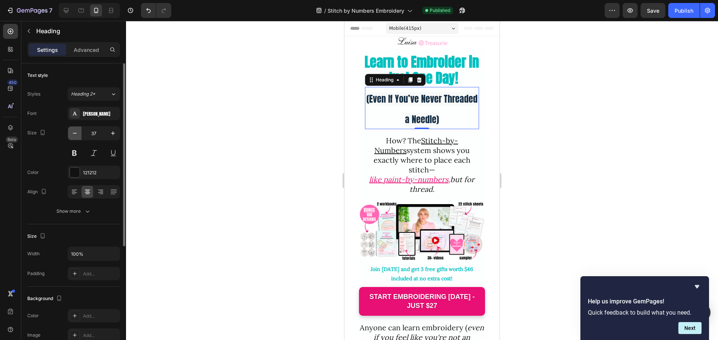
click at [75, 132] on icon "button" at bounding box center [74, 133] width 7 height 7
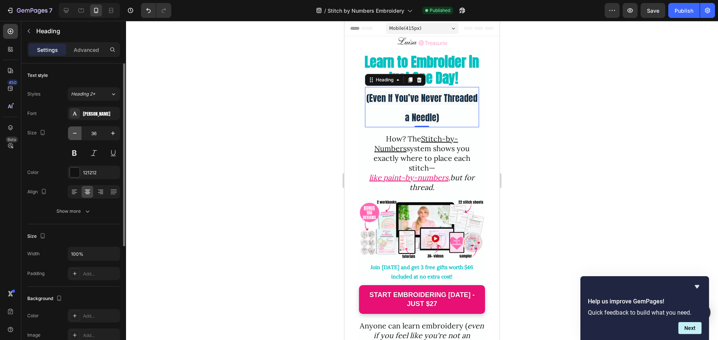
click at [75, 132] on icon "button" at bounding box center [74, 133] width 7 height 7
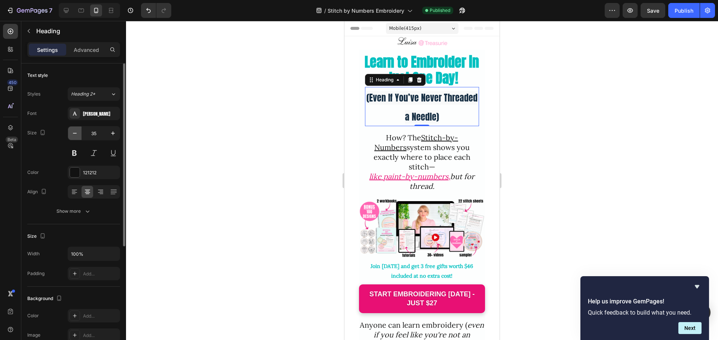
click at [75, 132] on icon "button" at bounding box center [74, 133] width 7 height 7
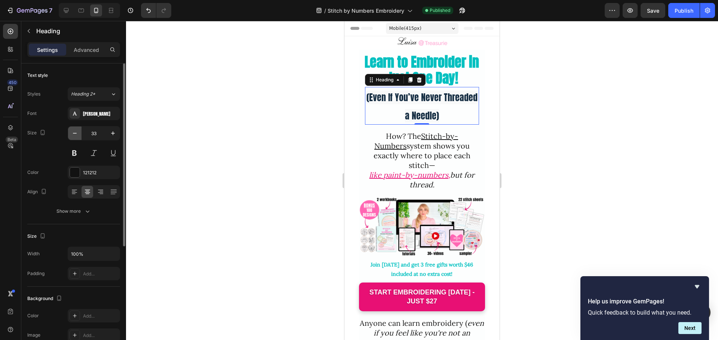
click at [75, 132] on icon "button" at bounding box center [74, 133] width 7 height 7
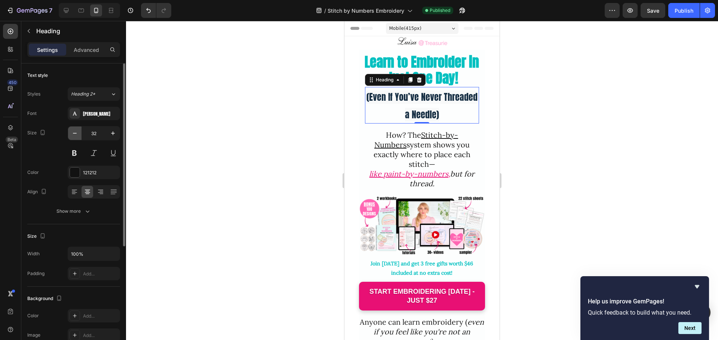
click at [75, 132] on icon "button" at bounding box center [74, 133] width 7 height 7
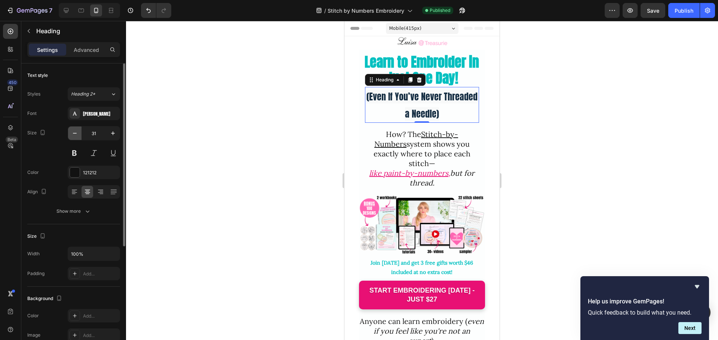
click at [75, 132] on icon "button" at bounding box center [74, 133] width 7 height 7
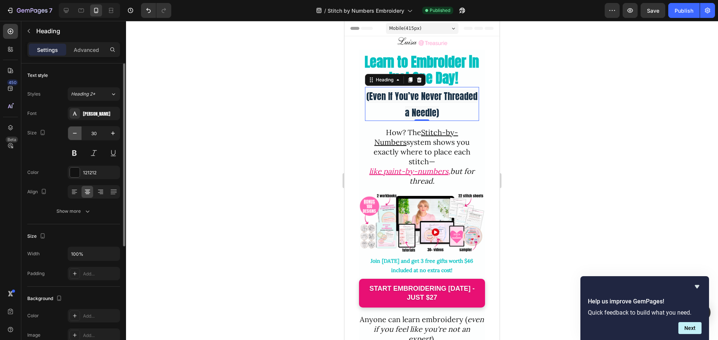
click at [75, 132] on icon "button" at bounding box center [74, 133] width 7 height 7
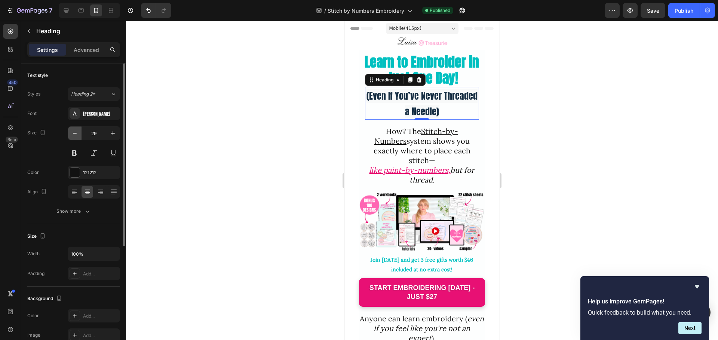
click at [75, 132] on icon "button" at bounding box center [74, 133] width 7 height 7
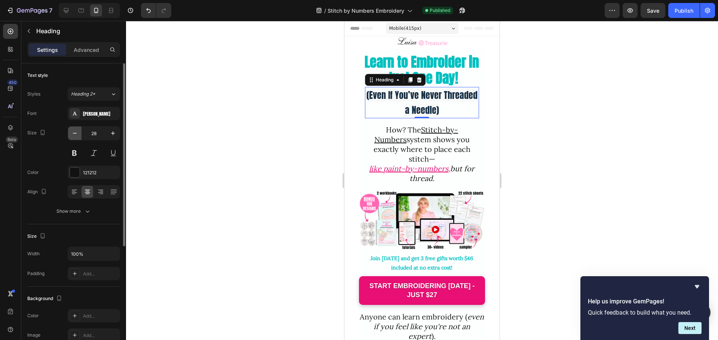
click at [75, 132] on icon "button" at bounding box center [74, 133] width 7 height 7
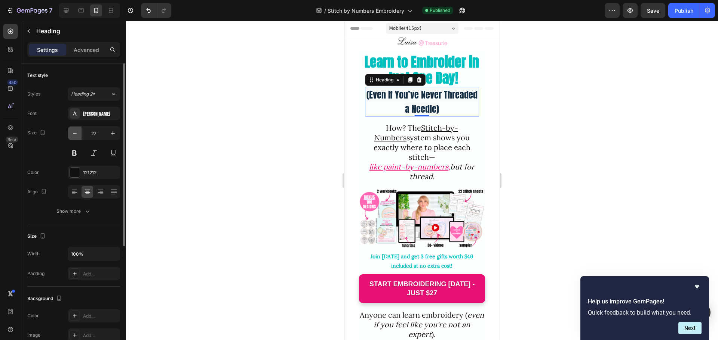
click at [75, 132] on icon "button" at bounding box center [74, 133] width 7 height 7
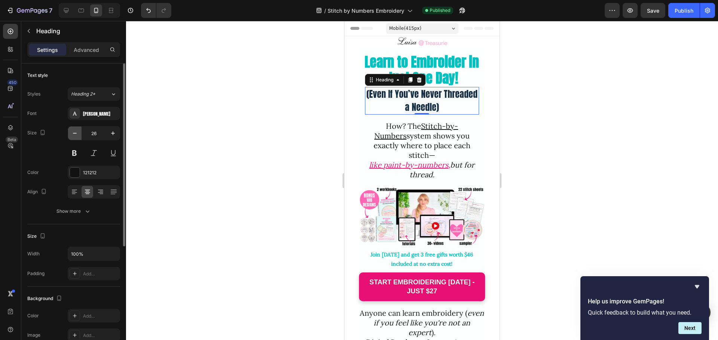
click at [75, 132] on icon "button" at bounding box center [74, 133] width 7 height 7
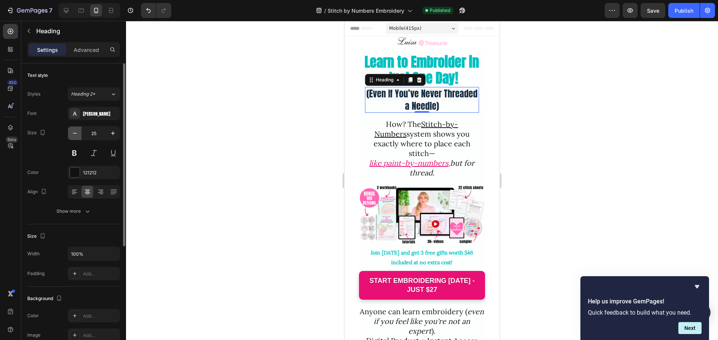
click at [75, 132] on icon "button" at bounding box center [74, 133] width 7 height 7
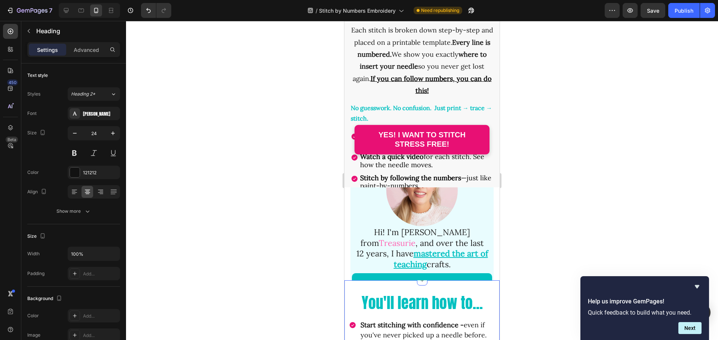
scroll to position [860, 0]
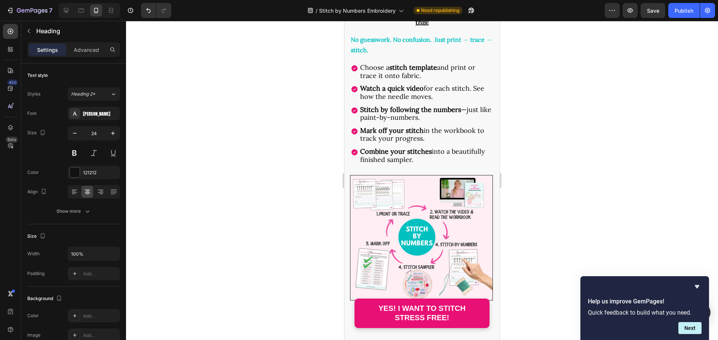
drag, startPoint x: 680, startPoint y: 14, endPoint x: 680, endPoint y: 18, distance: 4.1
click at [680, 14] on div "Publish" at bounding box center [683, 11] width 19 height 8
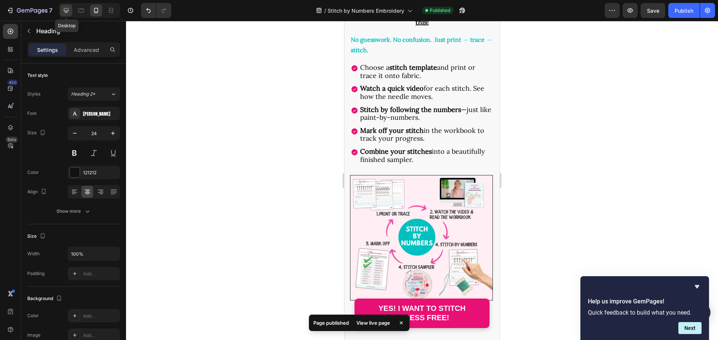
click at [64, 9] on icon at bounding box center [65, 10] width 7 height 7
type input "30"
